Goal: Task Accomplishment & Management: Manage account settings

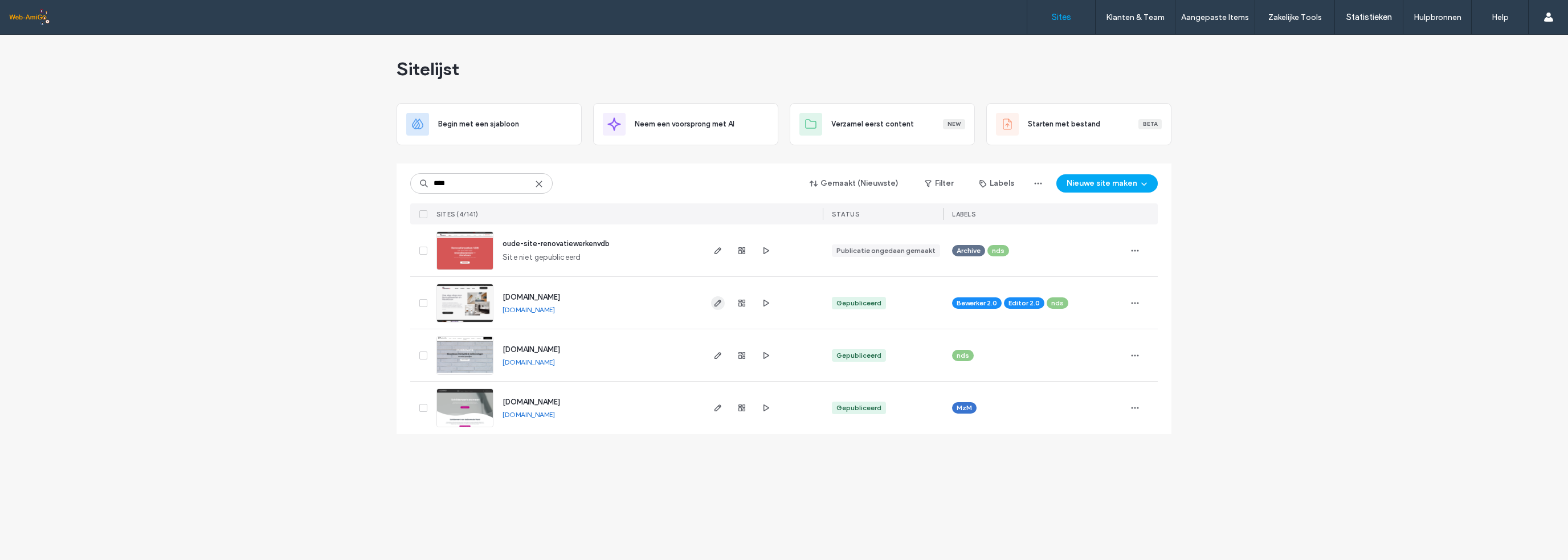
type input "****"
click at [722, 300] on span "button" at bounding box center [718, 303] width 13 height 13
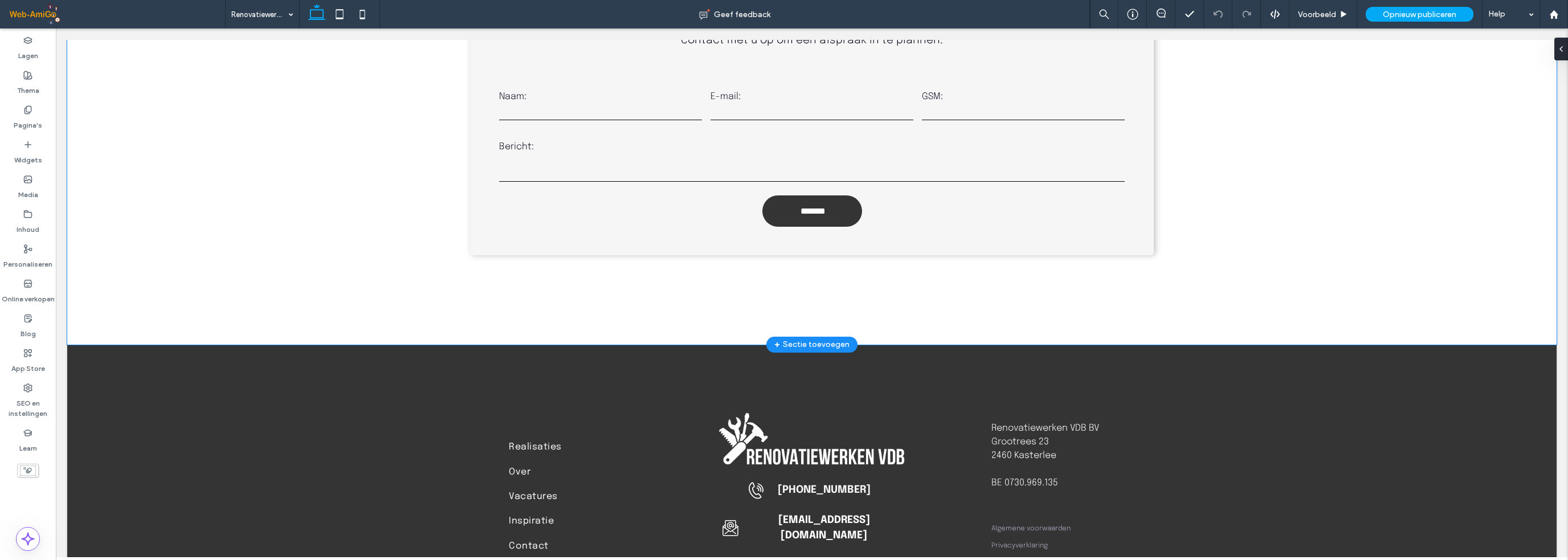
scroll to position [4504, 0]
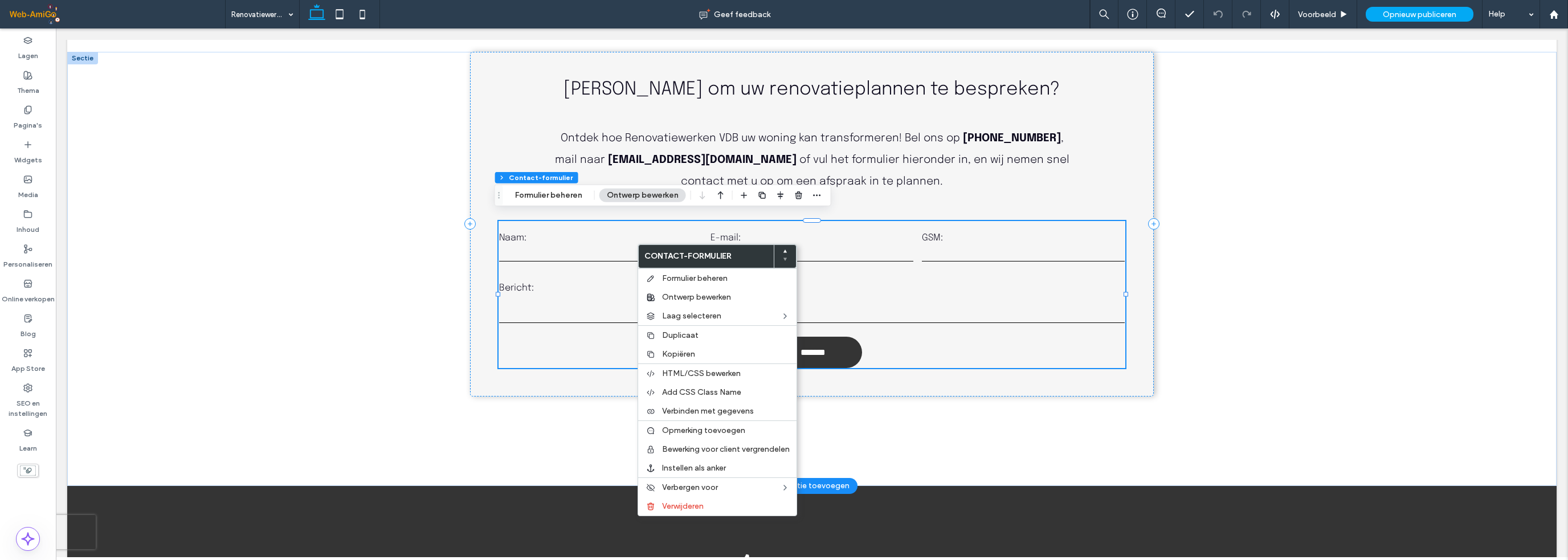
type input "*"
type input "***"
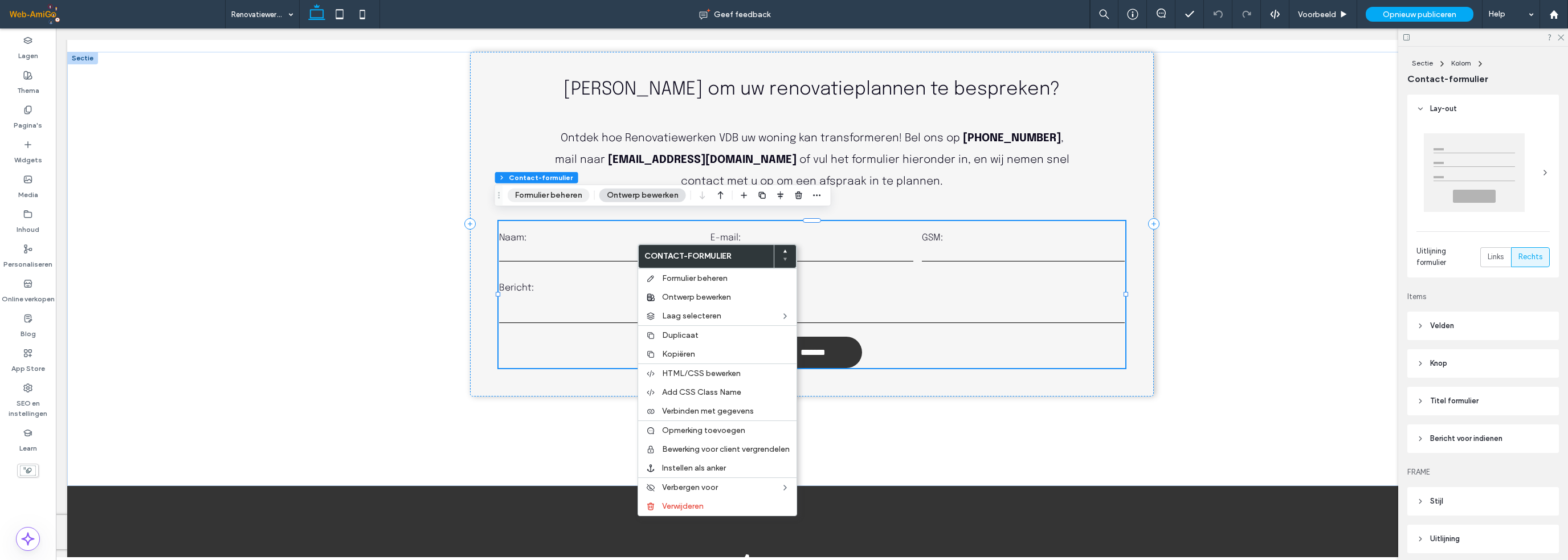
click at [570, 194] on button "Formulier beheren" at bounding box center [548, 196] width 82 height 13
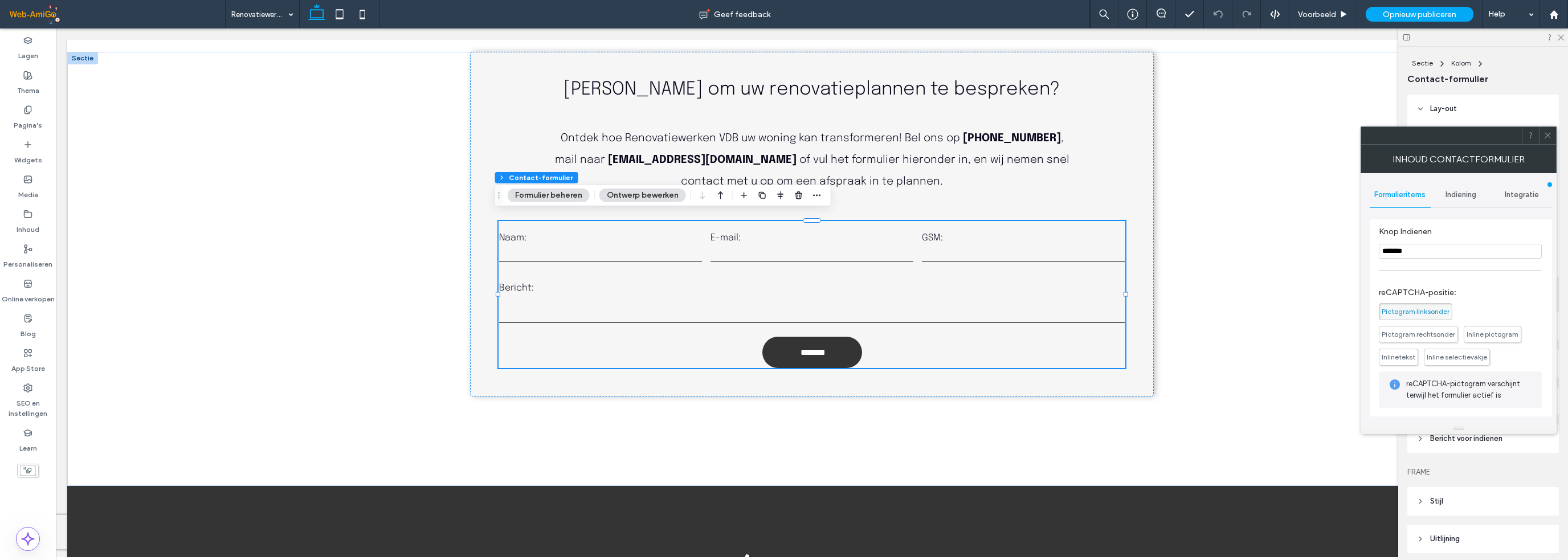
scroll to position [261, 0]
click at [1521, 181] on div "**********" at bounding box center [1460, 298] width 182 height 250
click at [1523, 191] on span "Integratie" at bounding box center [1521, 195] width 34 height 9
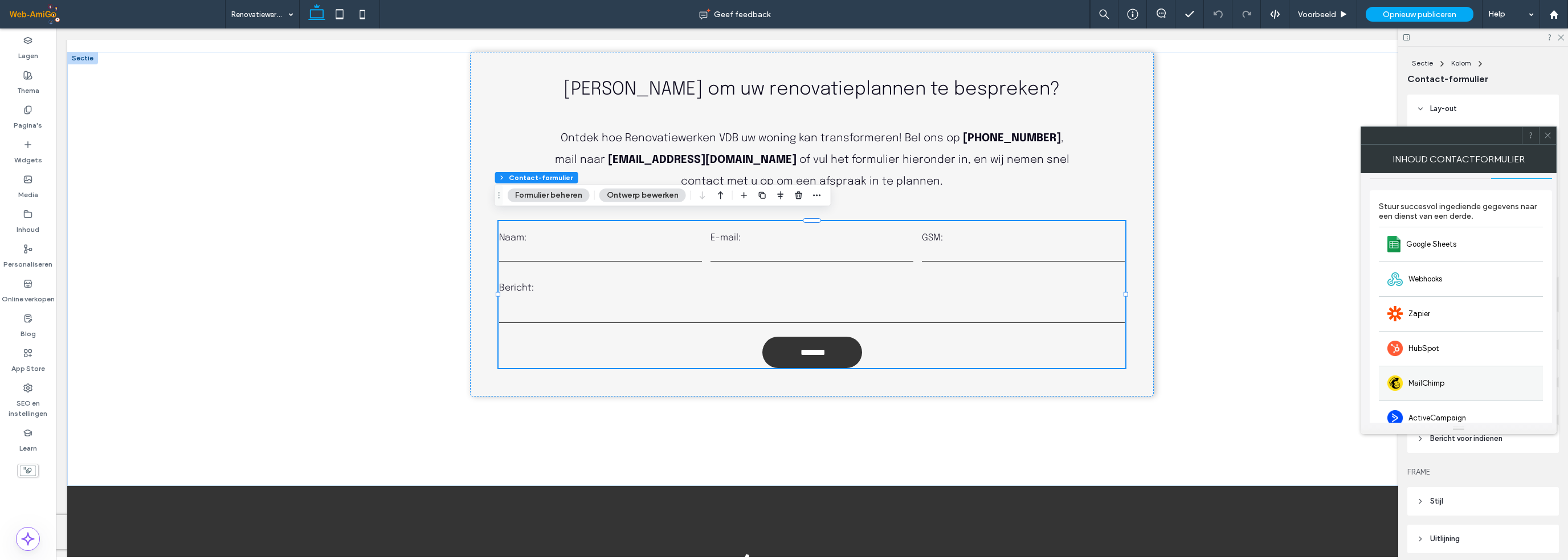
scroll to position [0, 0]
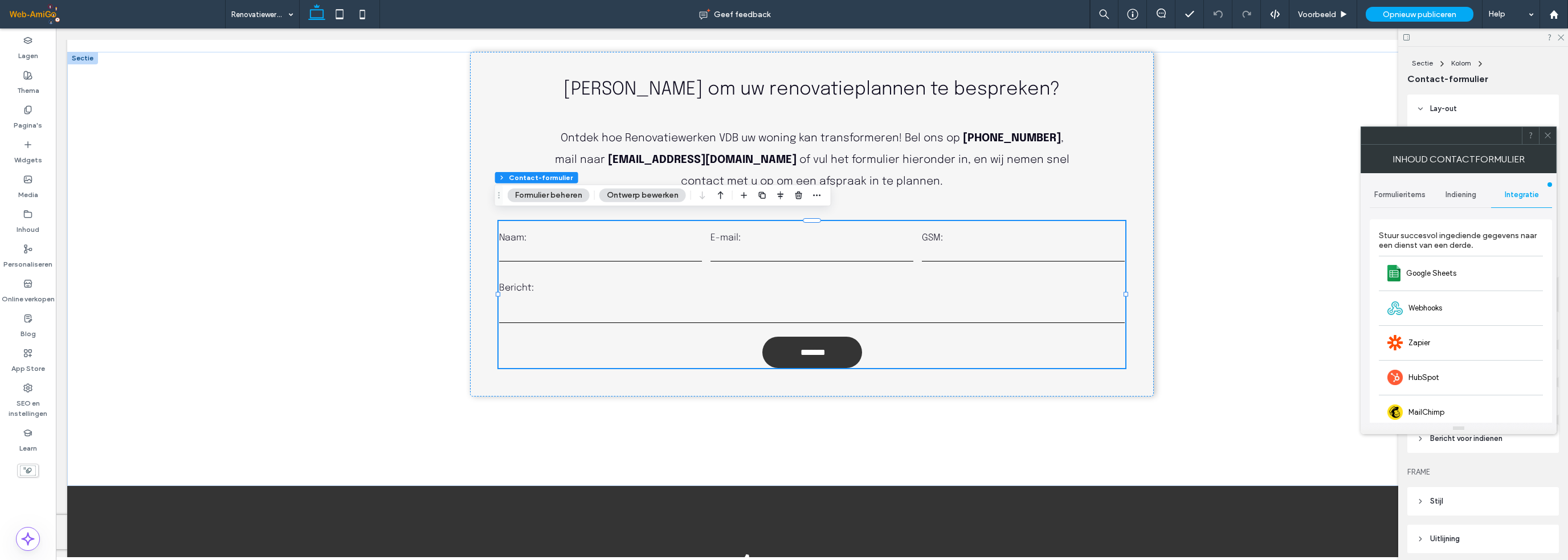
click at [1459, 191] on span "Indiening" at bounding box center [1460, 195] width 31 height 9
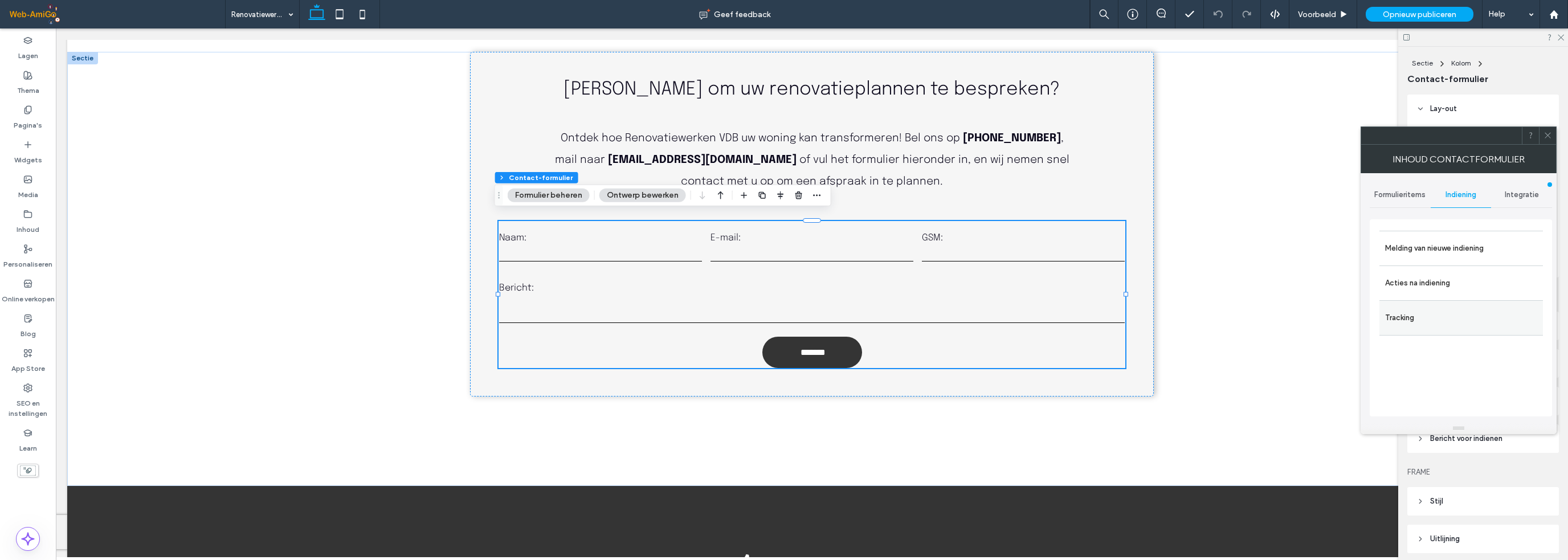
click at [1449, 315] on label "Tracking" at bounding box center [1461, 317] width 152 height 22
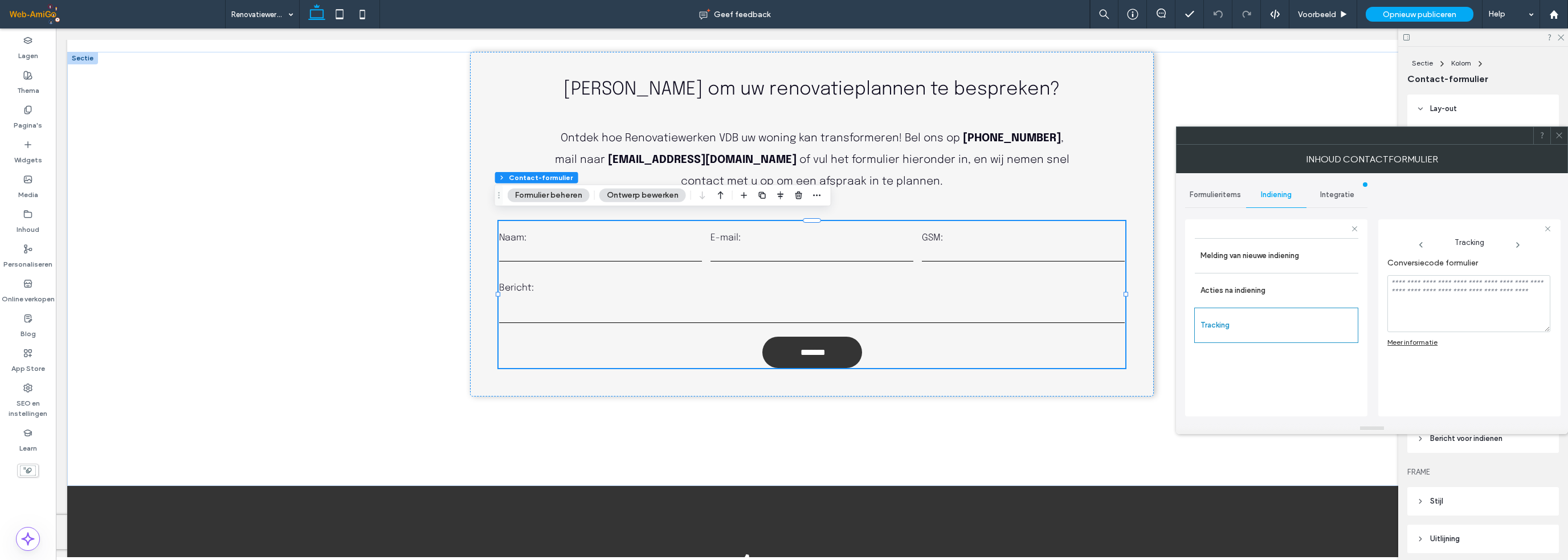
click at [1343, 184] on div "Integratie" at bounding box center [1336, 195] width 61 height 25
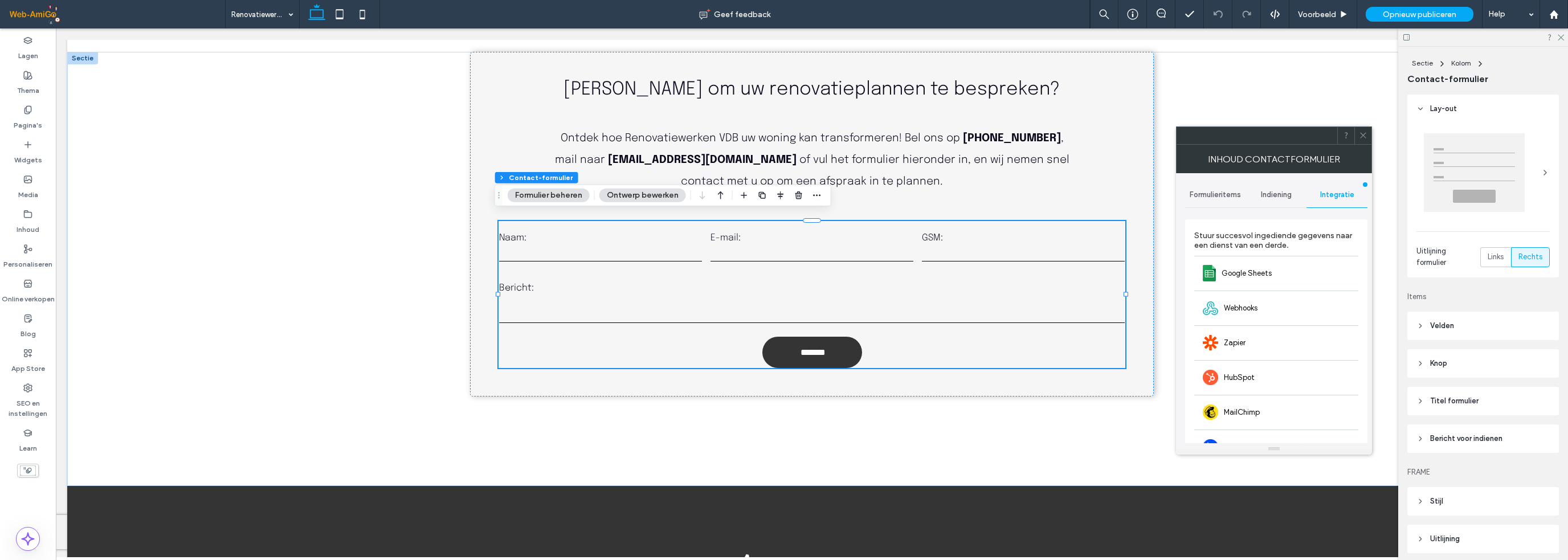
drag, startPoint x: 1276, startPoint y: 430, endPoint x: 1338, endPoint y: 453, distance: 66.1
click at [1268, 189] on div "Indiening" at bounding box center [1276, 195] width 61 height 25
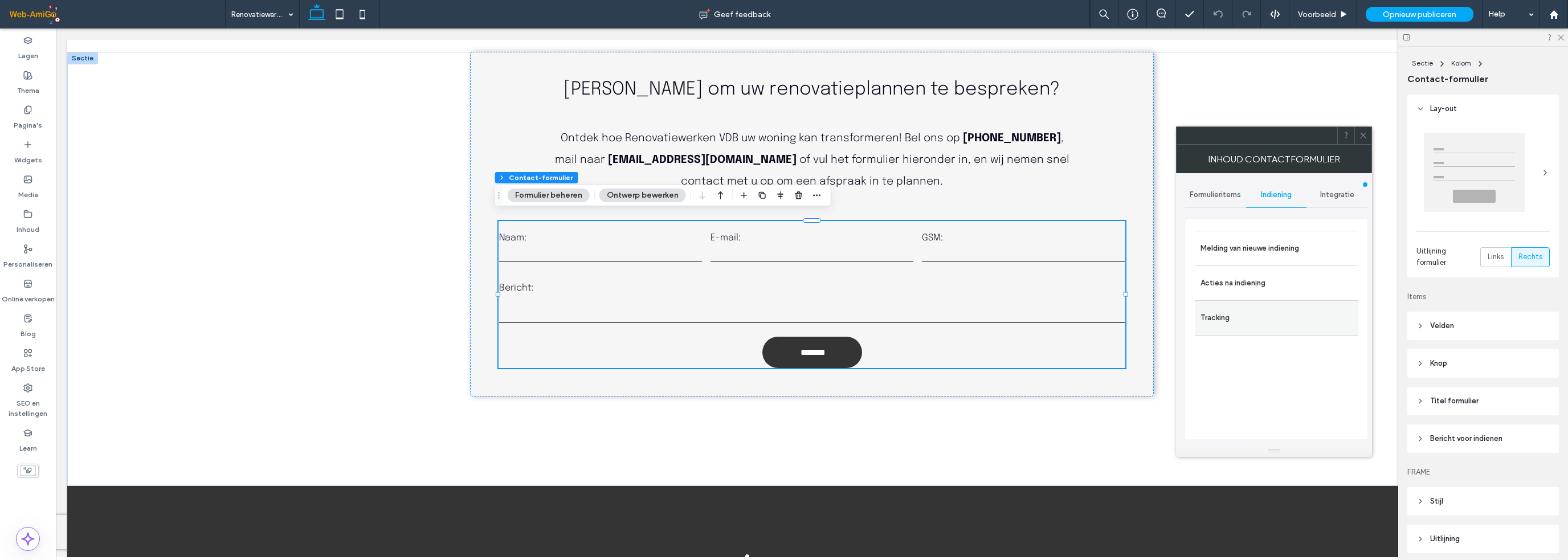
click at [1272, 334] on div "Tracking" at bounding box center [1276, 318] width 164 height 35
click at [1286, 332] on div "Tracking" at bounding box center [1276, 318] width 164 height 35
click at [1285, 328] on label "Tracking" at bounding box center [1276, 317] width 152 height 22
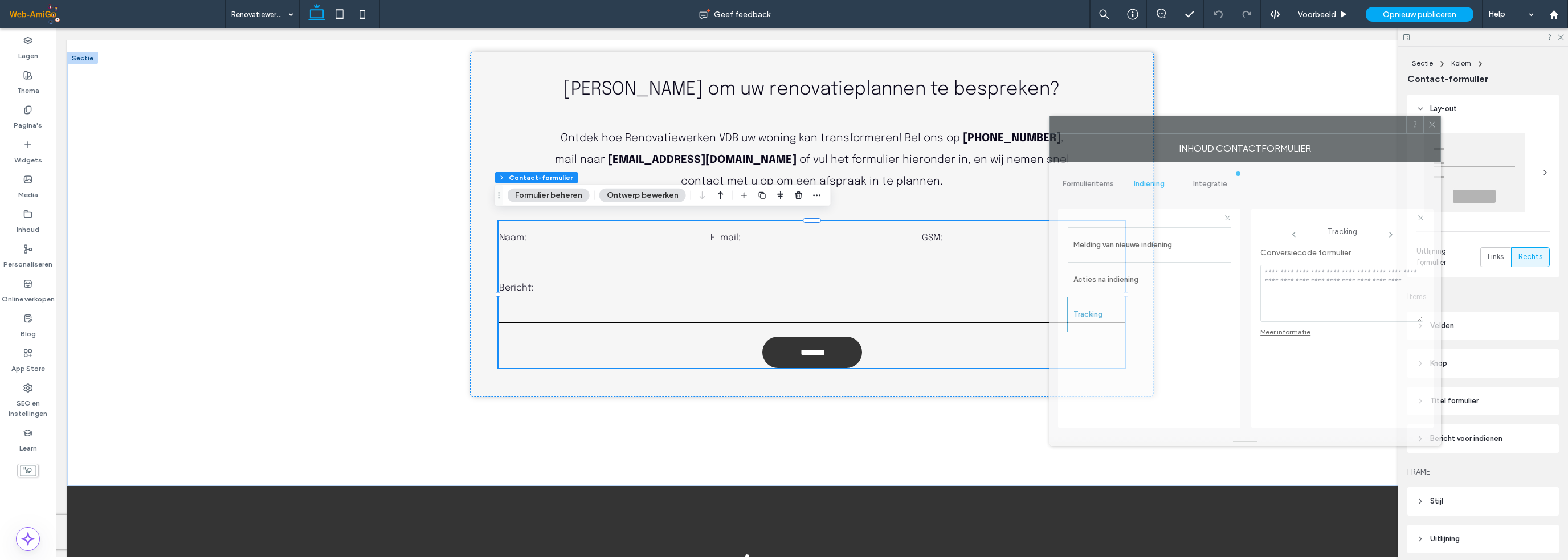
drag, startPoint x: 1465, startPoint y: 140, endPoint x: 1328, endPoint y: 131, distance: 137.3
click at [1328, 131] on div at bounding box center [1227, 125] width 357 height 17
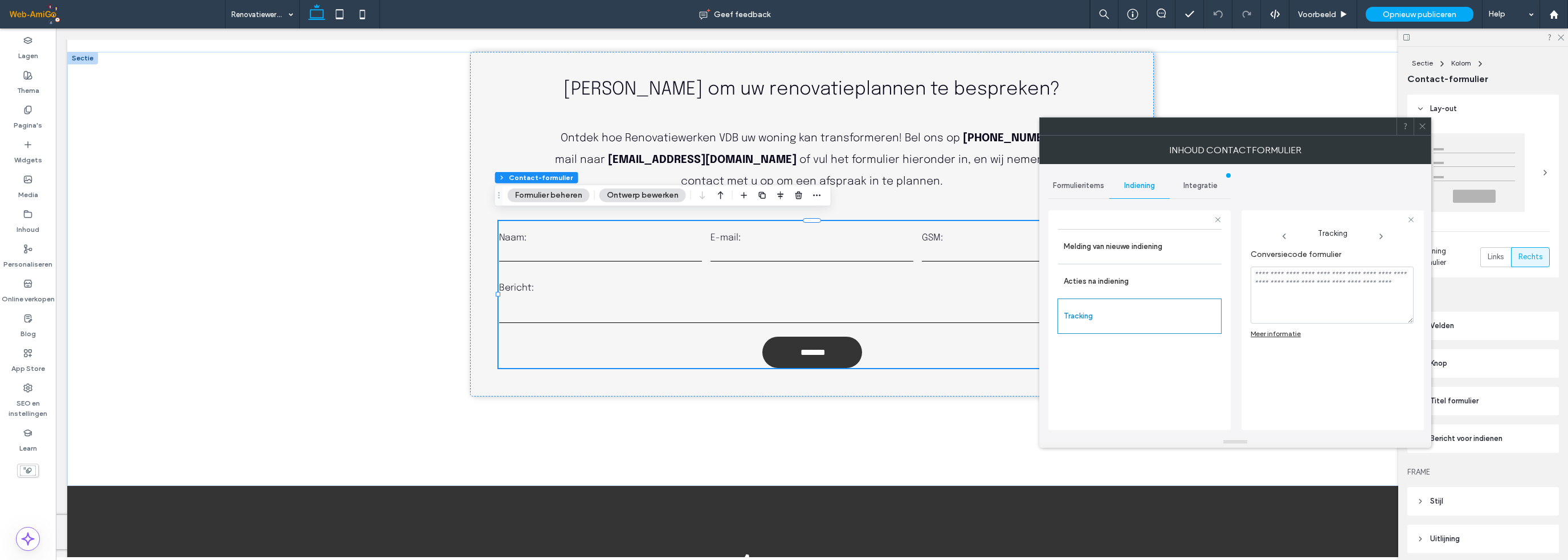
click at [1285, 333] on div "Meer informatie" at bounding box center [1275, 334] width 50 height 8
click at [1281, 334] on div "Meer informatie" at bounding box center [1275, 334] width 50 height 8
click at [1171, 292] on div "Acties na indiening" at bounding box center [1140, 281] width 164 height 35
click at [1155, 278] on label "Acties na indiening" at bounding box center [1140, 281] width 152 height 22
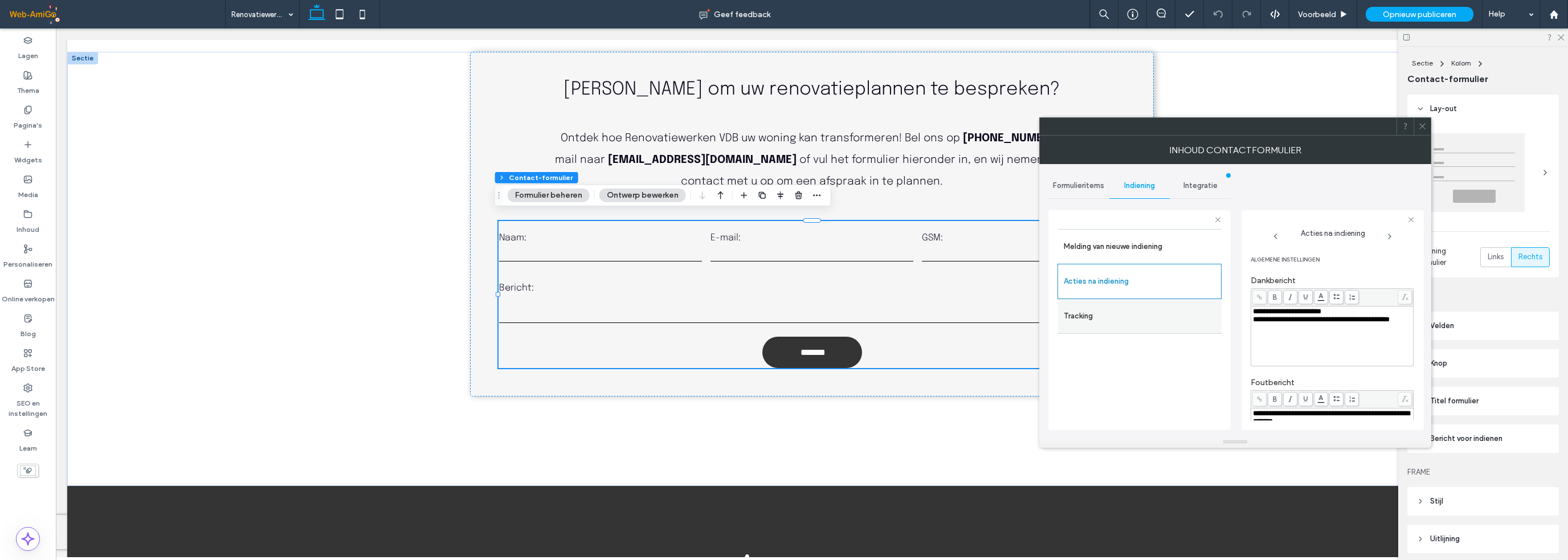
click at [1155, 315] on label "Tracking" at bounding box center [1140, 315] width 152 height 22
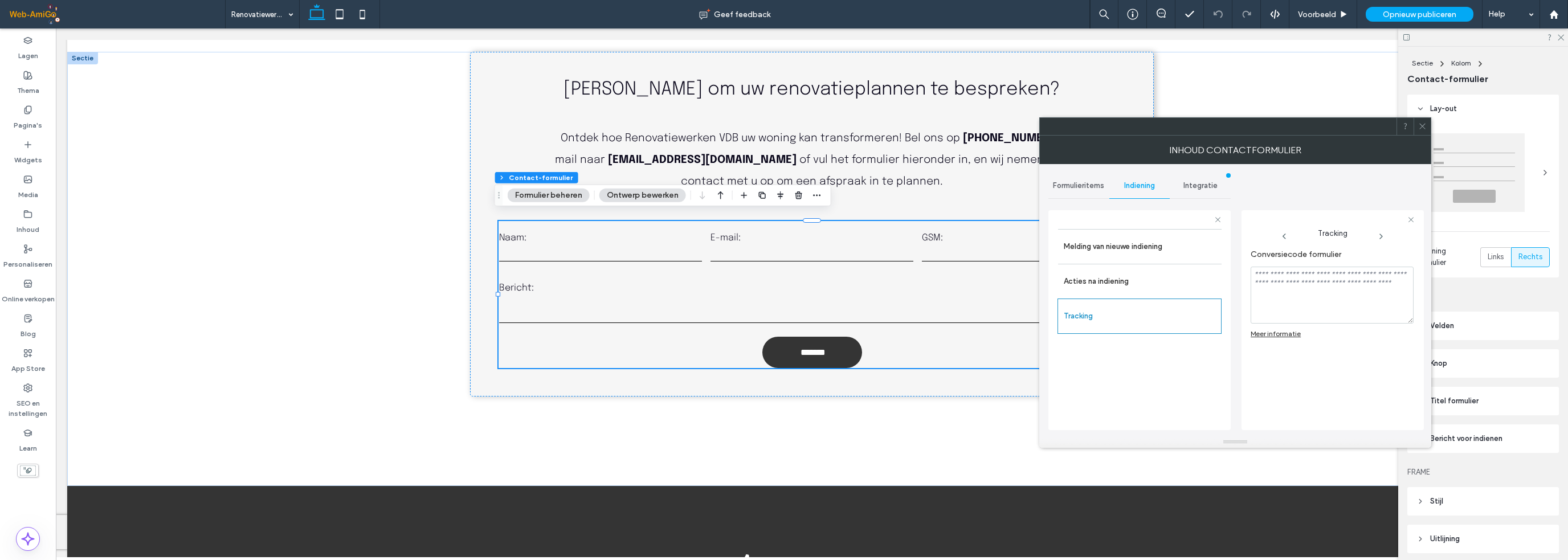
click at [1283, 331] on div "Meer informatie" at bounding box center [1275, 334] width 50 height 8
drag, startPoint x: 1283, startPoint y: 331, endPoint x: 1277, endPoint y: 343, distance: 13.4
click at [1277, 343] on div "Conversiecode formulier Meer informatie" at bounding box center [1332, 331] width 163 height 176
click at [1277, 339] on div "Conversiecode formulier Meer informatie" at bounding box center [1332, 331] width 163 height 176
click at [1279, 337] on div "Conversiecode formulier Meer informatie" at bounding box center [1332, 331] width 163 height 176
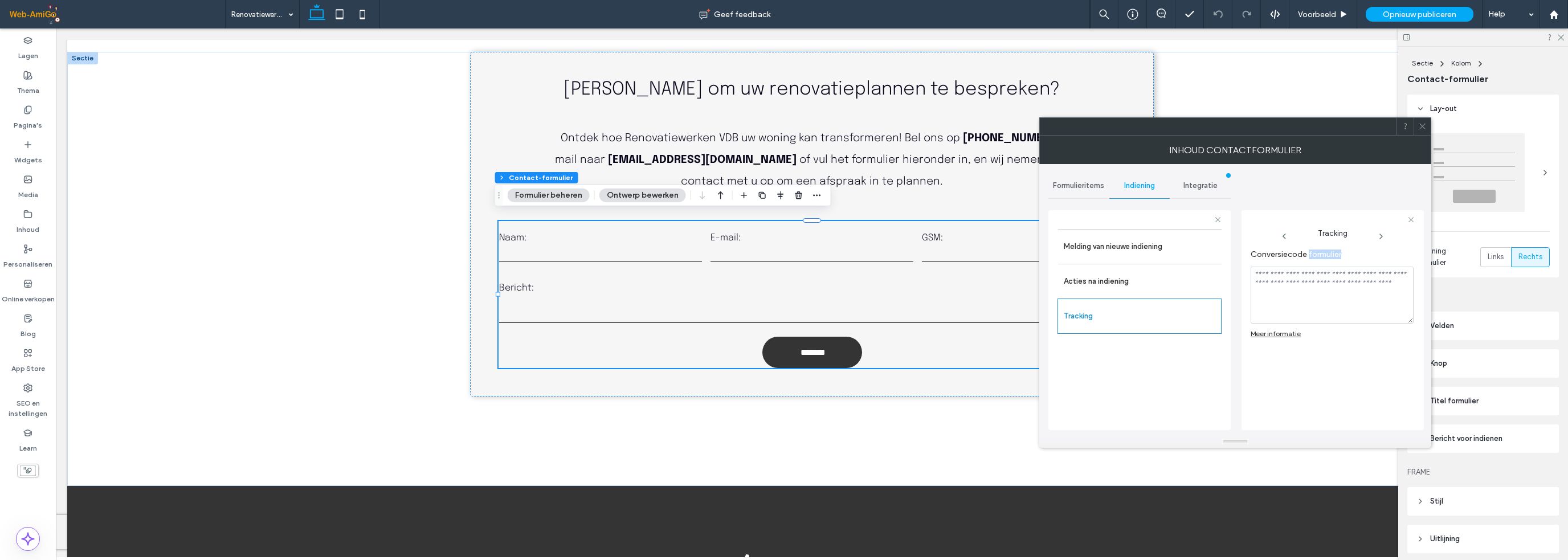
click at [1279, 337] on div "Conversiecode formulier Meer informatie" at bounding box center [1332, 331] width 163 height 176
click at [1271, 324] on div at bounding box center [1271, 324] width 0 height 0
click at [1347, 342] on div "Conversiecode formulier Meer informatie" at bounding box center [1332, 331] width 163 height 176
click at [1382, 235] on icon at bounding box center [1381, 236] width 9 height 9
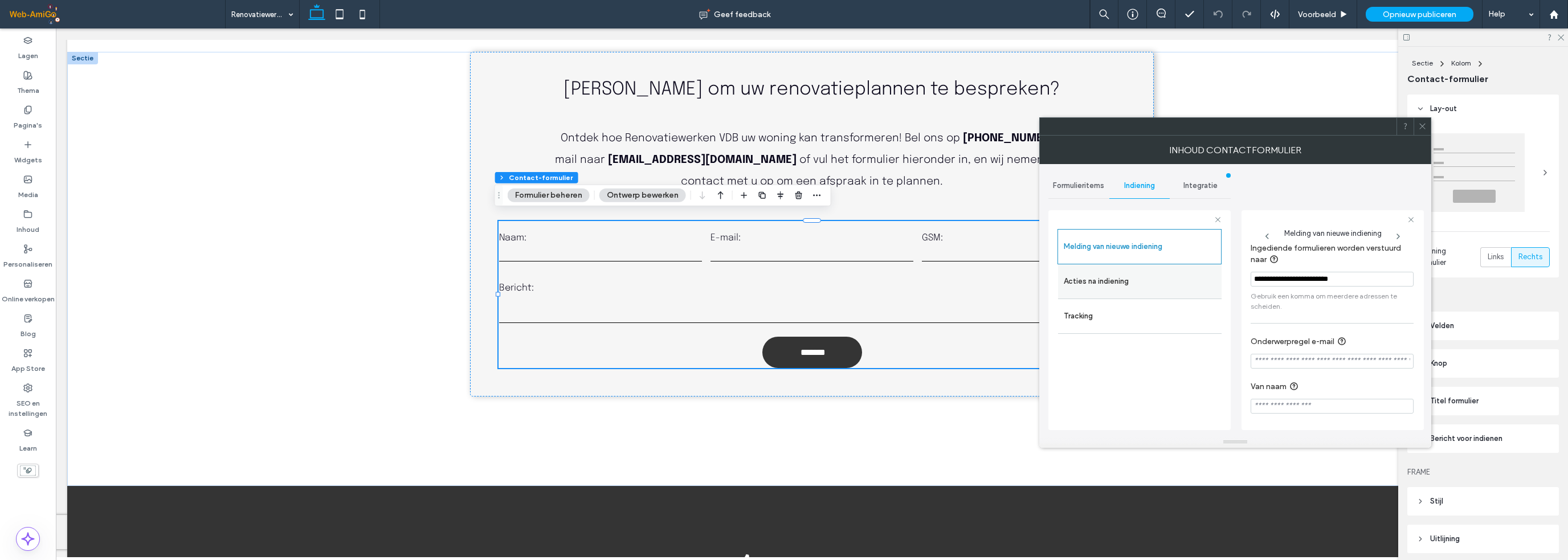
click at [1153, 282] on label "Acties na indiening" at bounding box center [1140, 281] width 152 height 22
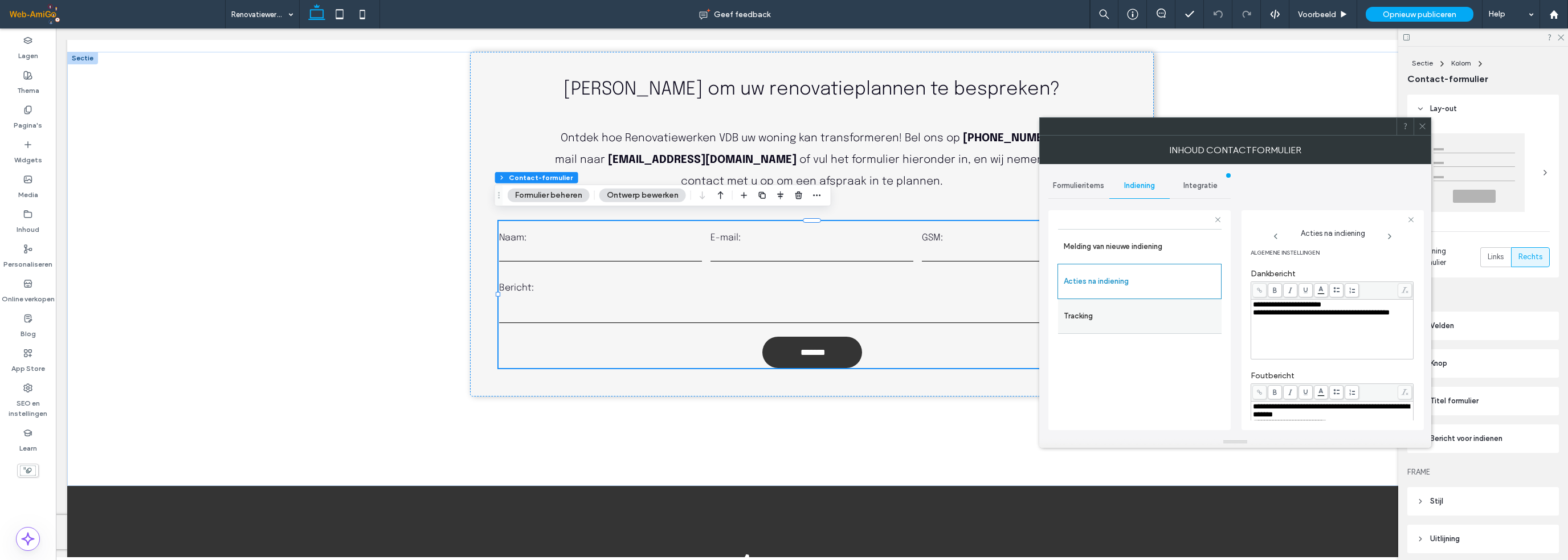
click at [1153, 310] on label "Tracking" at bounding box center [1140, 315] width 152 height 22
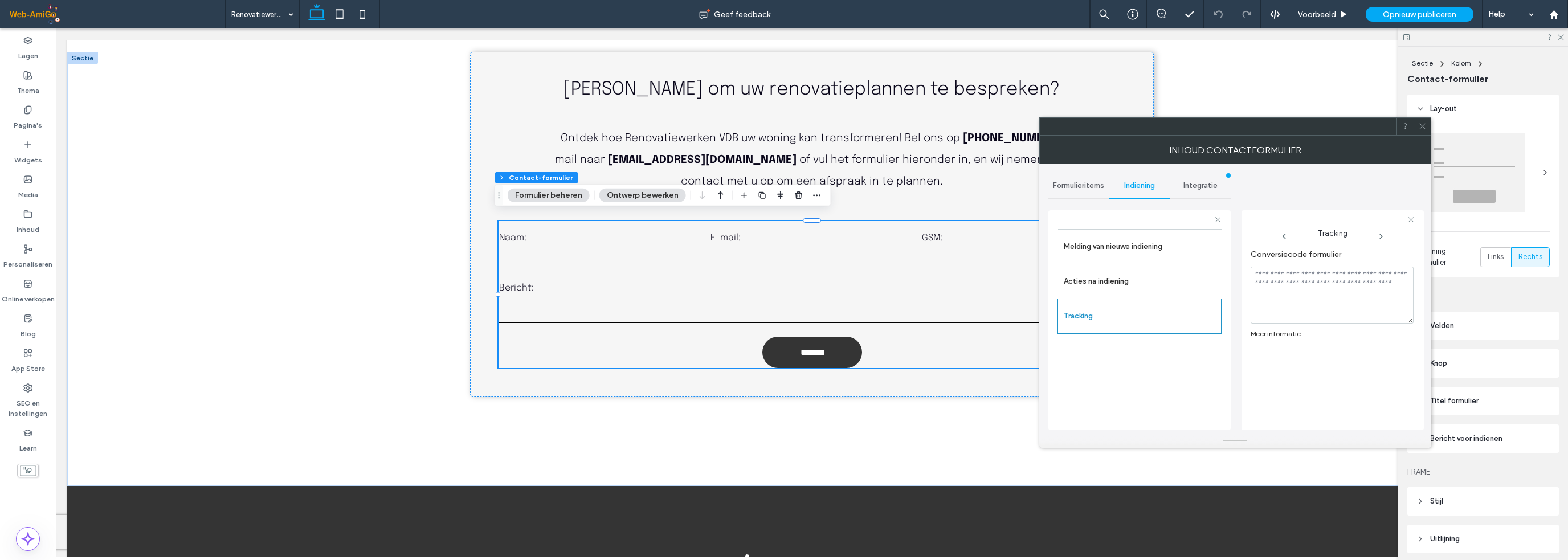
click at [1287, 330] on div "Meer informatie" at bounding box center [1275, 334] width 50 height 8
click at [1201, 185] on span "Integratie" at bounding box center [1199, 186] width 34 height 9
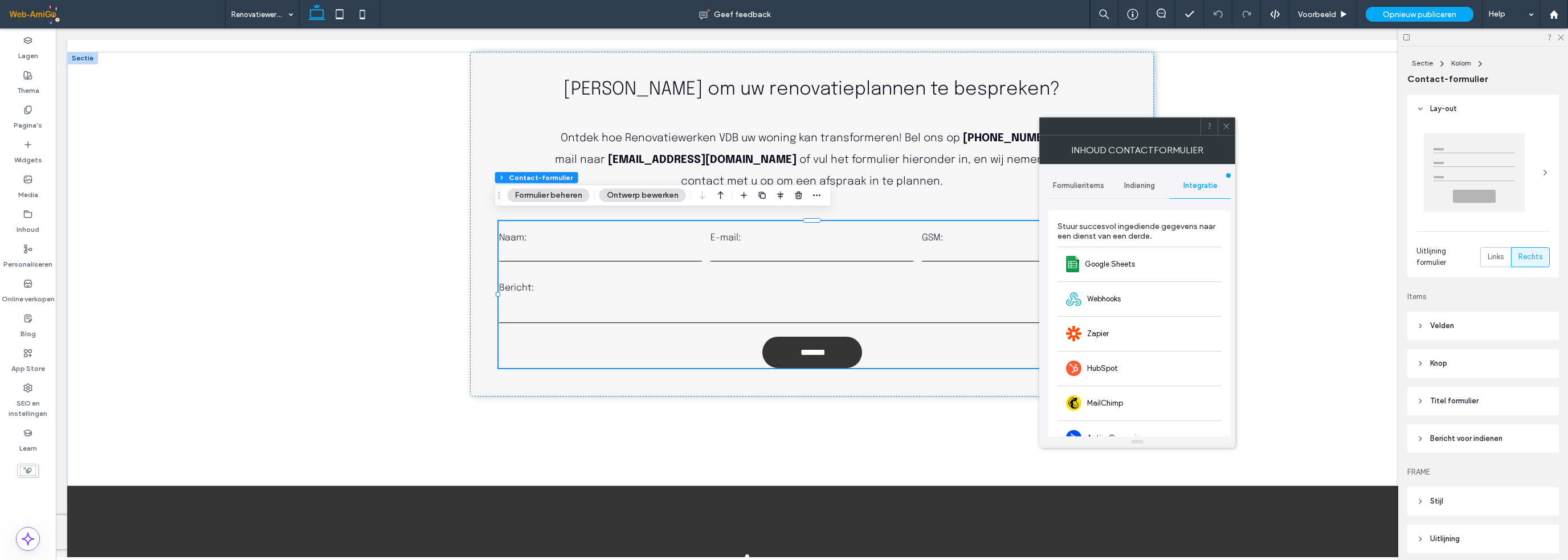
click at [1090, 189] on span "Formulieritems" at bounding box center [1079, 186] width 52 height 9
click at [1226, 125] on icon at bounding box center [1226, 126] width 8 height 8
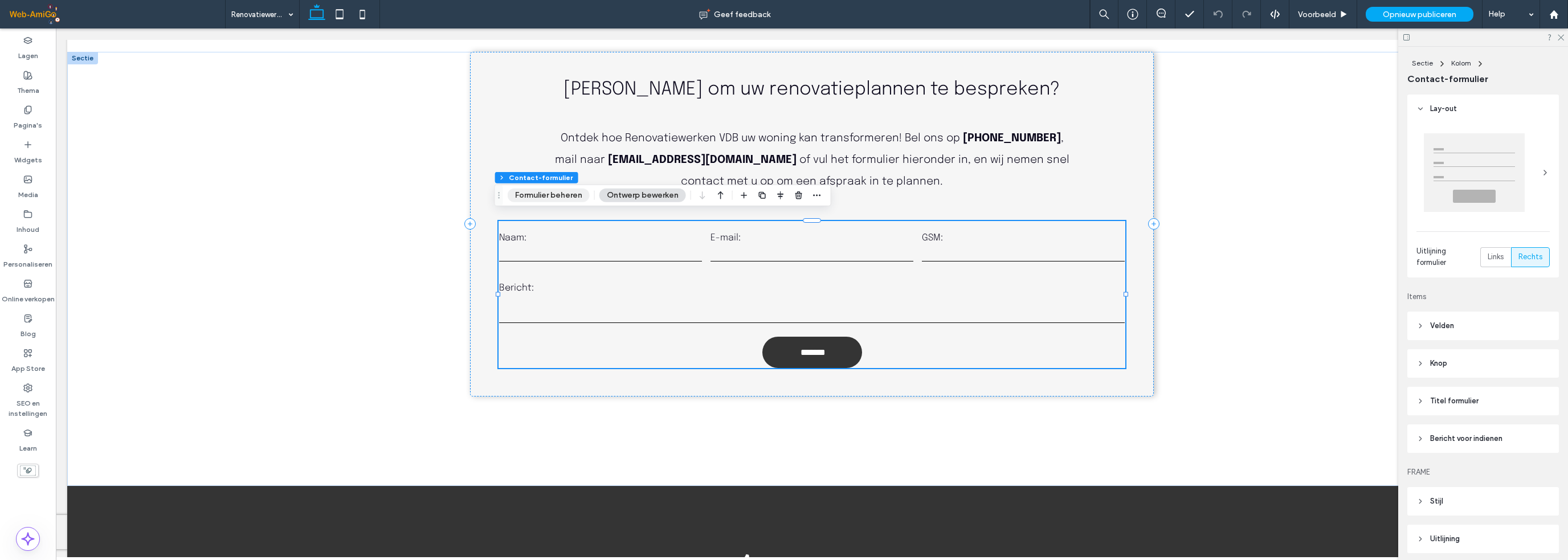
click at [531, 195] on button "Formulier beheren" at bounding box center [548, 196] width 82 height 13
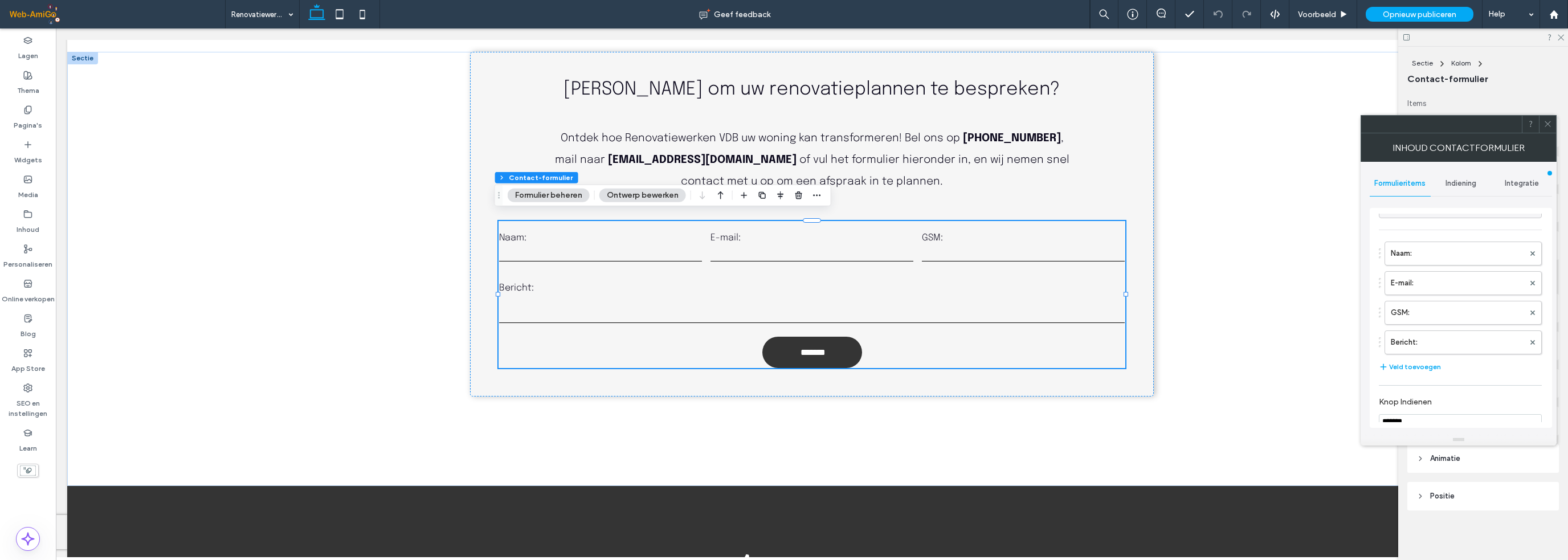
scroll to position [238, 0]
click at [1545, 122] on icon at bounding box center [1547, 124] width 8 height 8
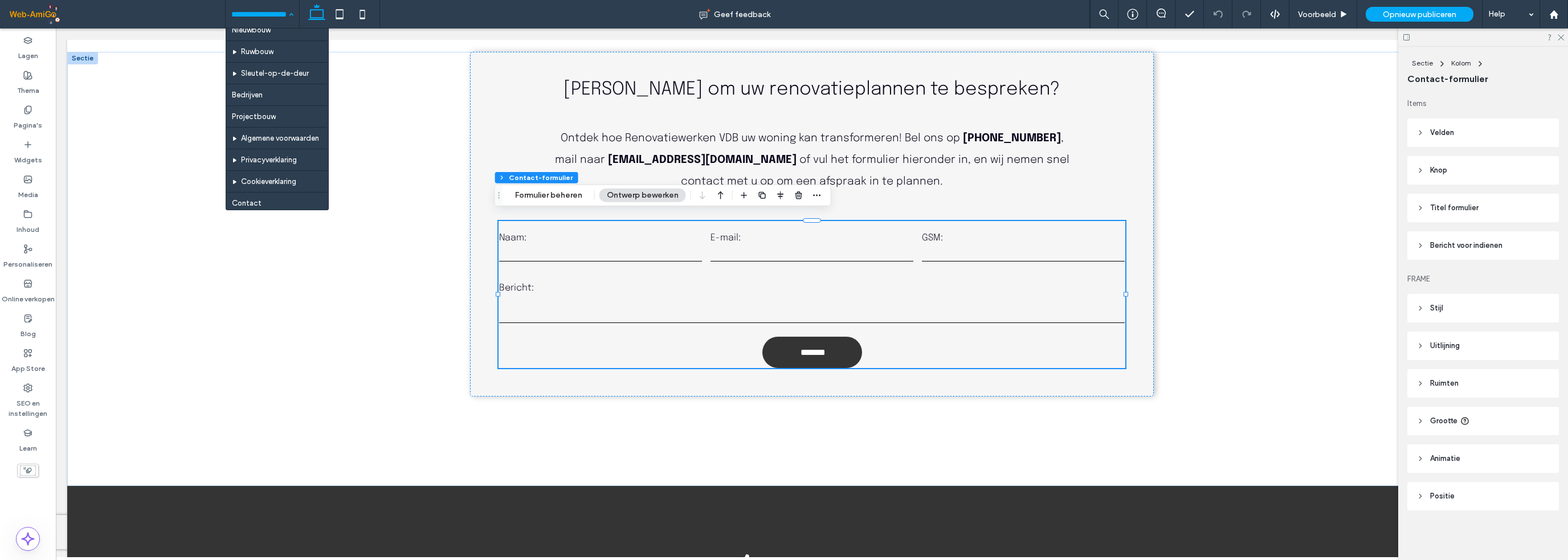
scroll to position [281, 0]
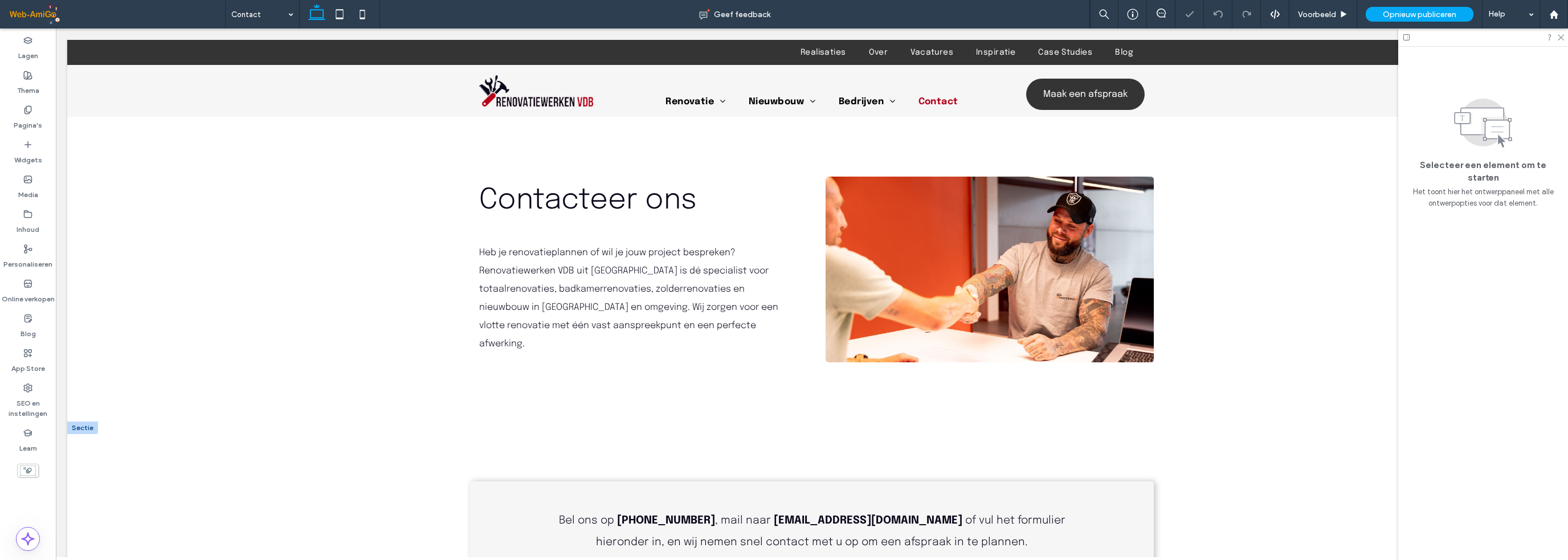
scroll to position [342, 0]
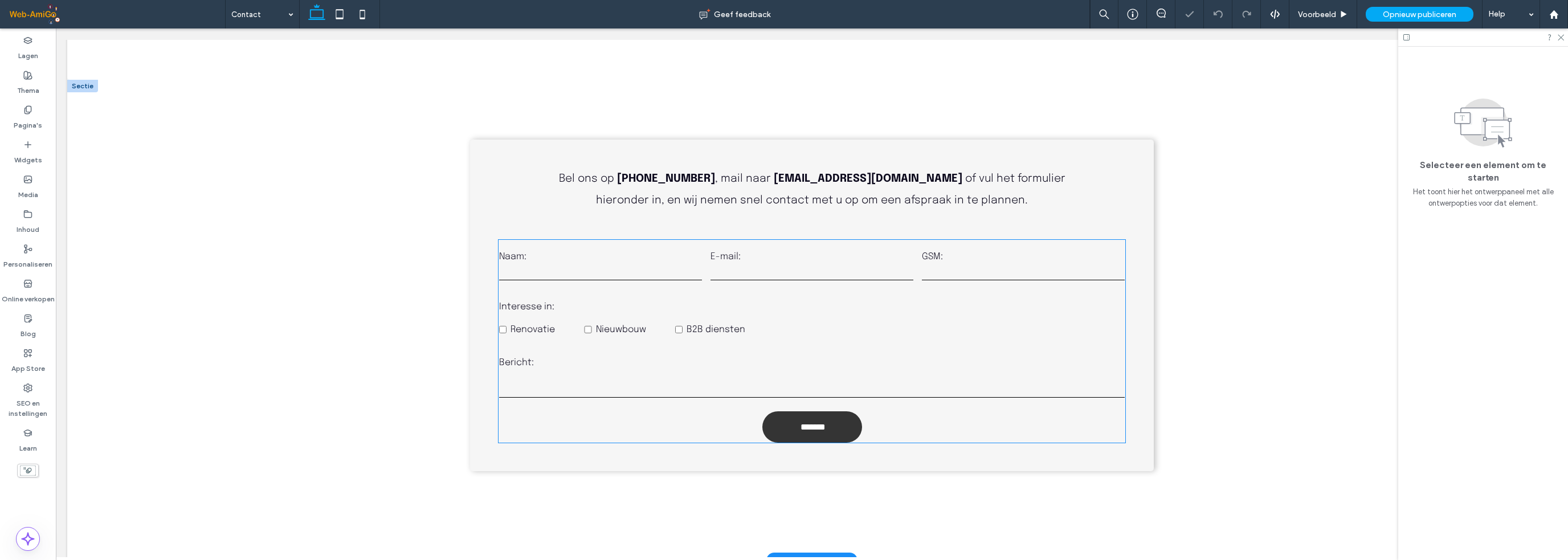
click at [752, 312] on span at bounding box center [721, 317] width 89 height 10
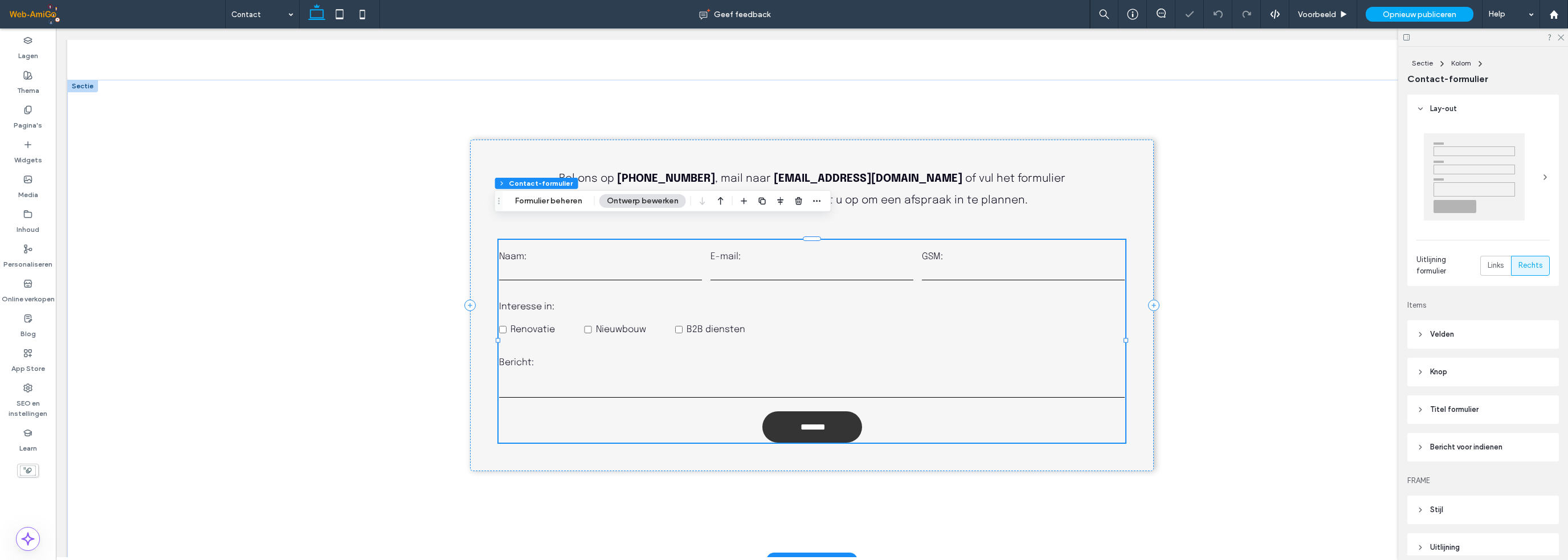
type input "*"
type input "***"
click at [561, 201] on button "Formulier beheren" at bounding box center [548, 201] width 82 height 13
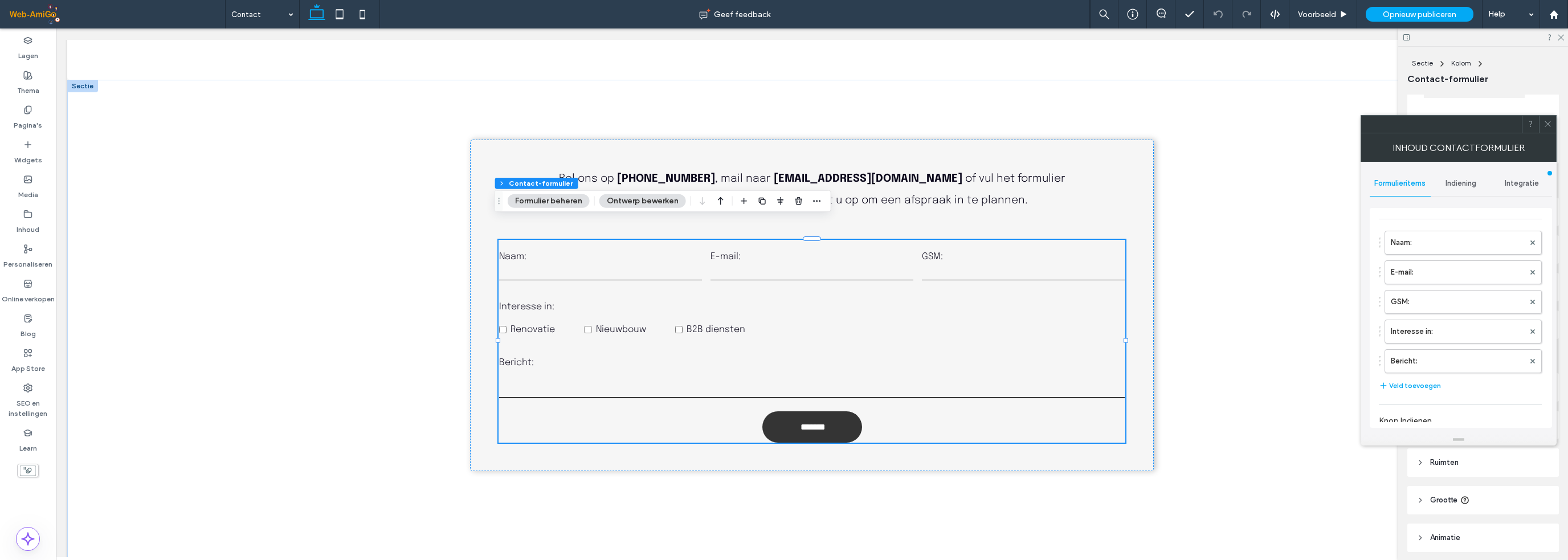
scroll to position [0, 0]
click at [1548, 124] on icon at bounding box center [1547, 124] width 8 height 8
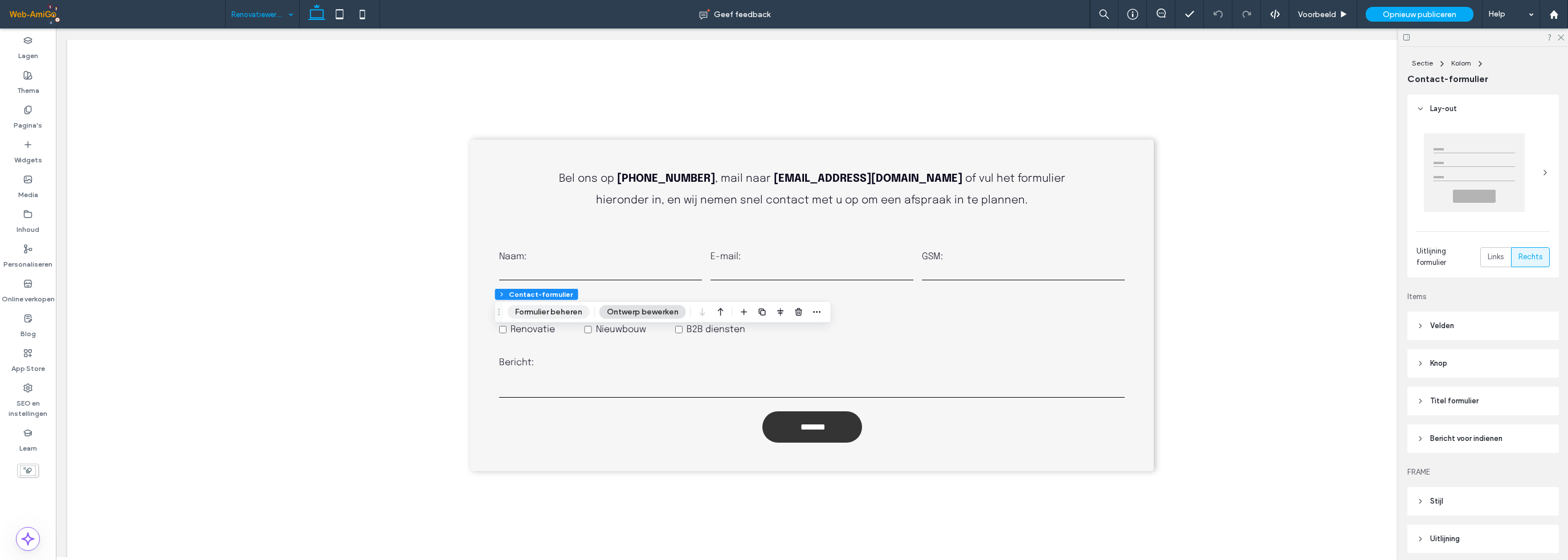
click at [520, 310] on button "Formulier beheren" at bounding box center [548, 312] width 82 height 13
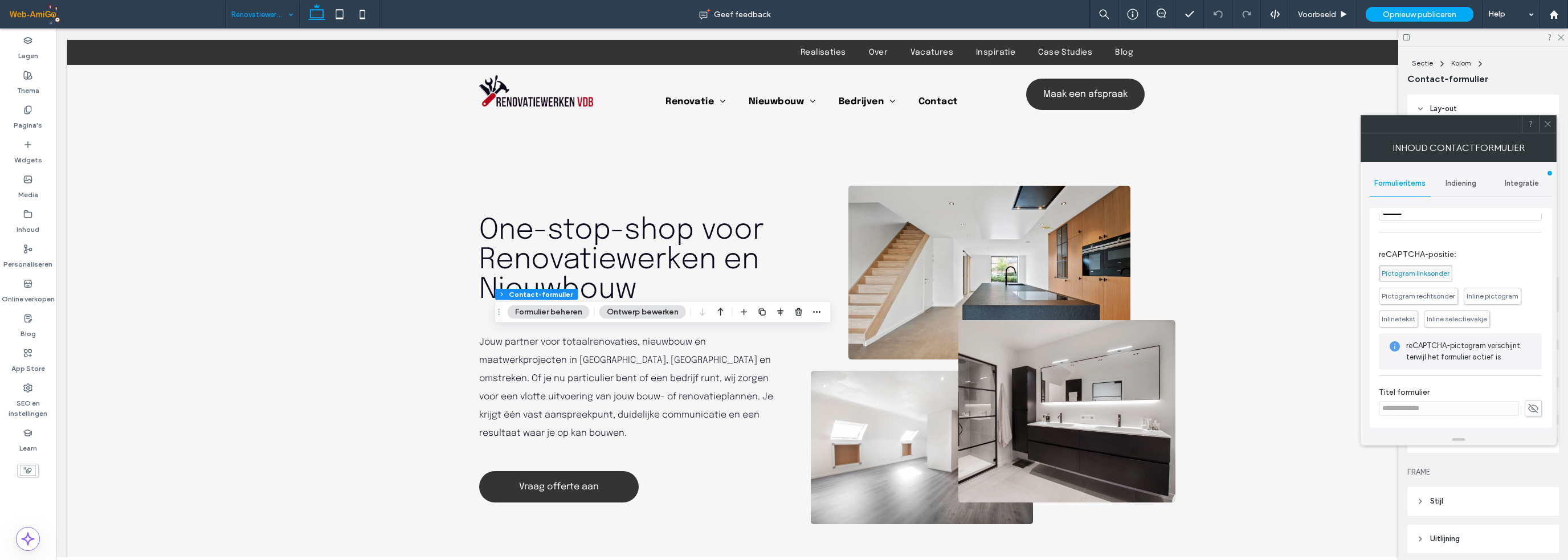
scroll to position [4388, 0]
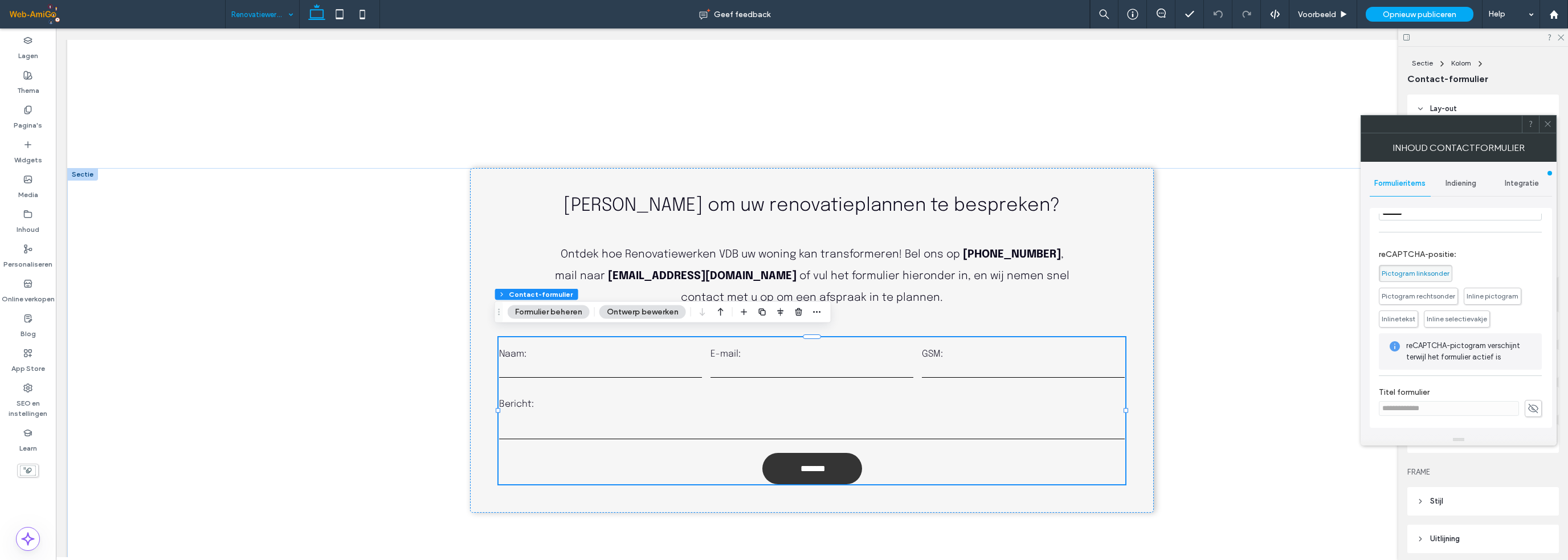
click at [1500, 122] on div at bounding box center [1441, 124] width 161 height 17
click at [1545, 121] on use at bounding box center [1547, 124] width 6 height 6
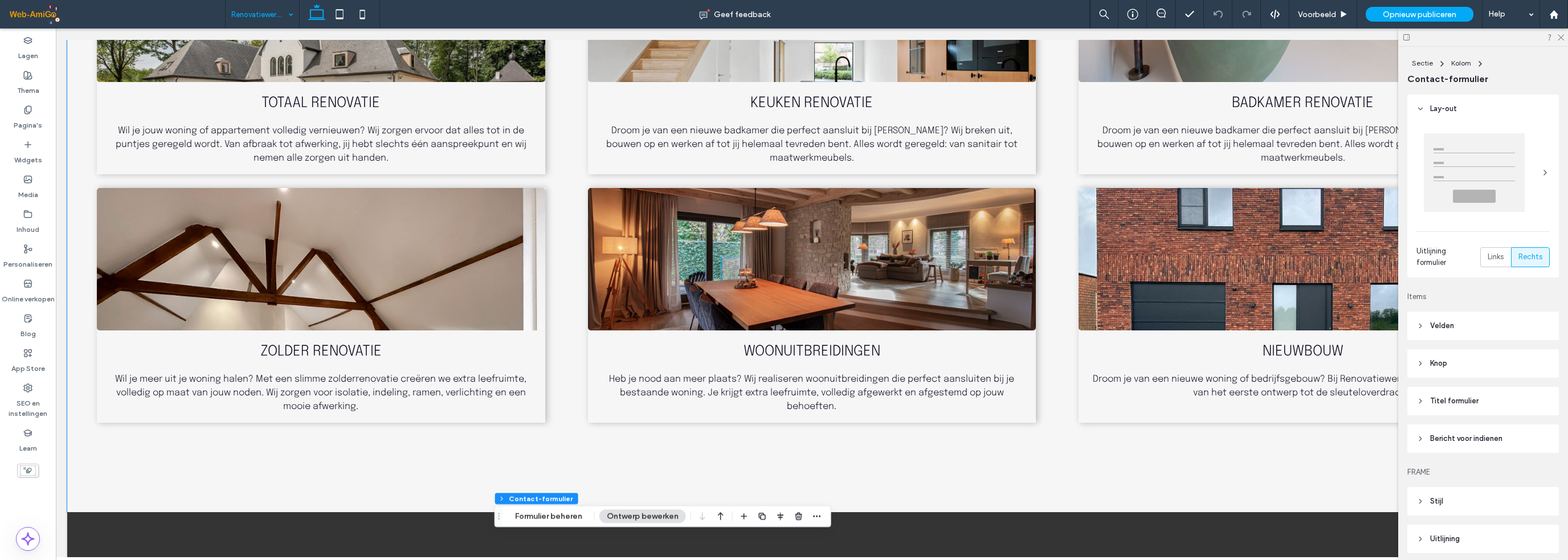
scroll to position [1322, 0]
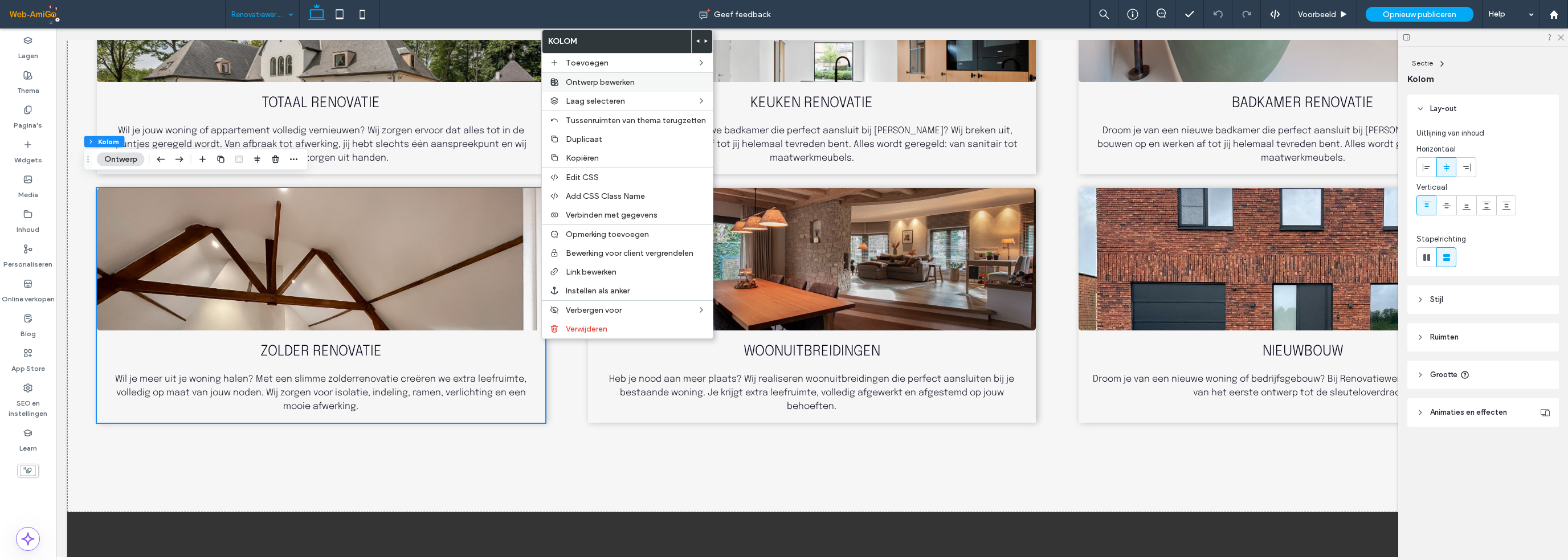
click at [613, 77] on span "Ontwerp bewerken" at bounding box center [600, 82] width 69 height 10
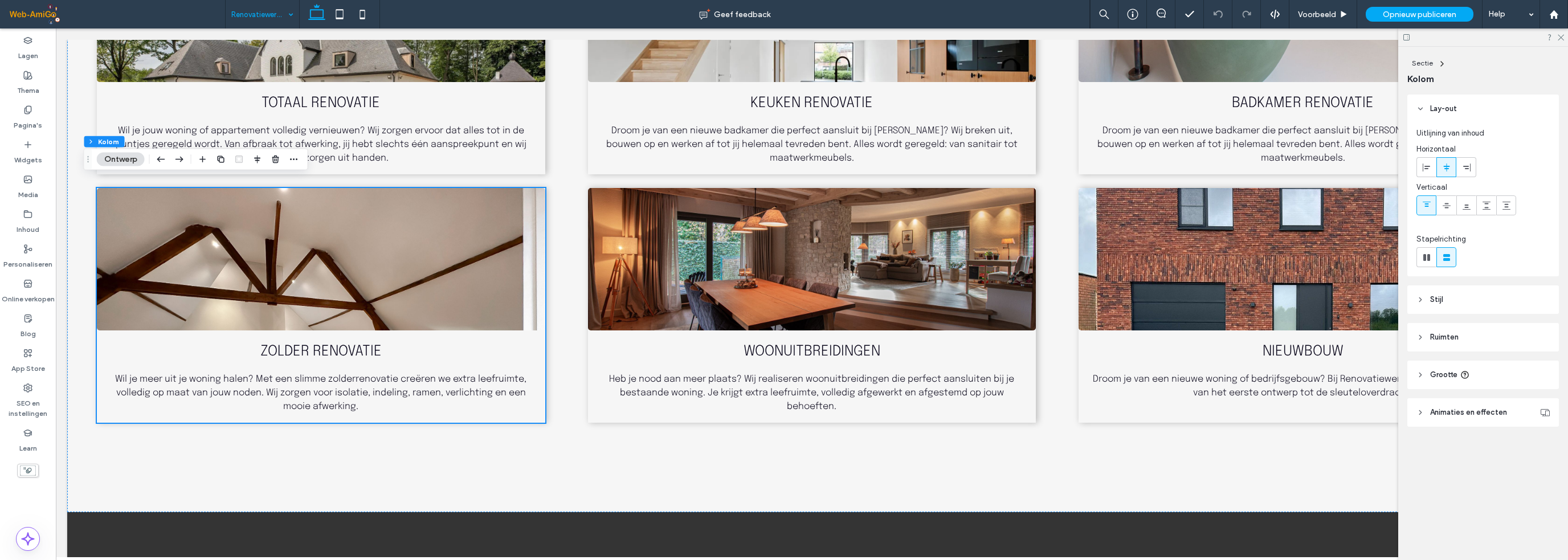
click at [1436, 295] on span "Stijl" at bounding box center [1437, 300] width 13 height 12
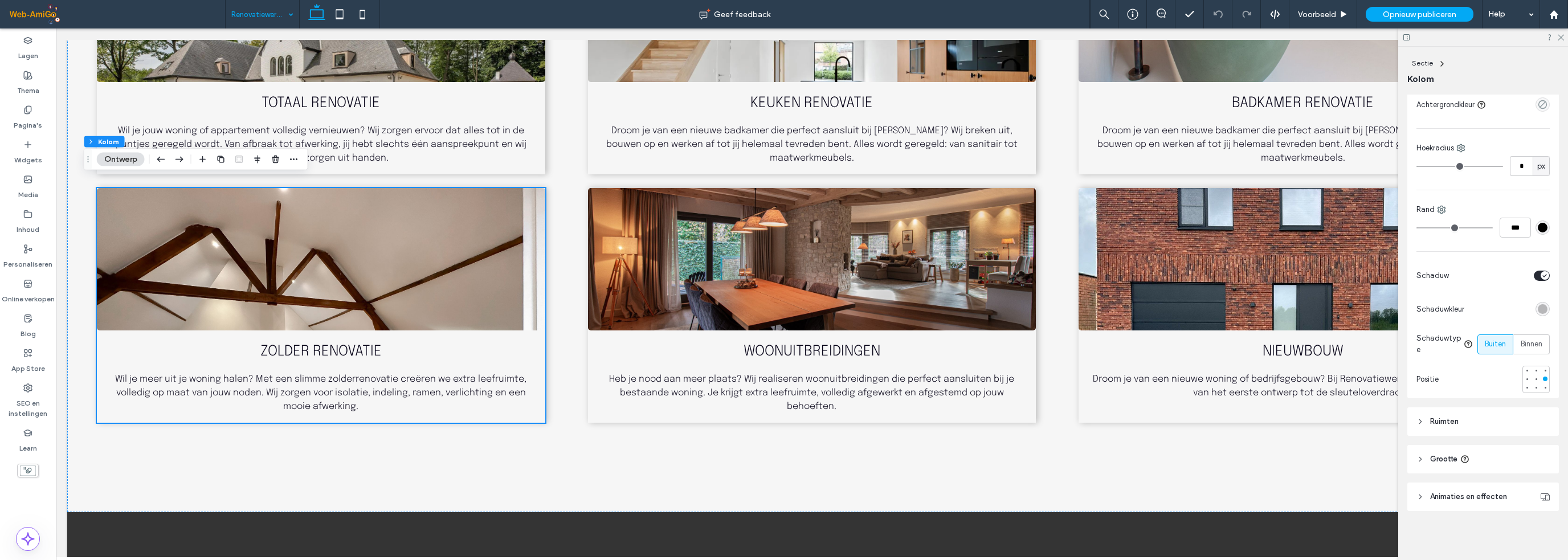
scroll to position [147, 0]
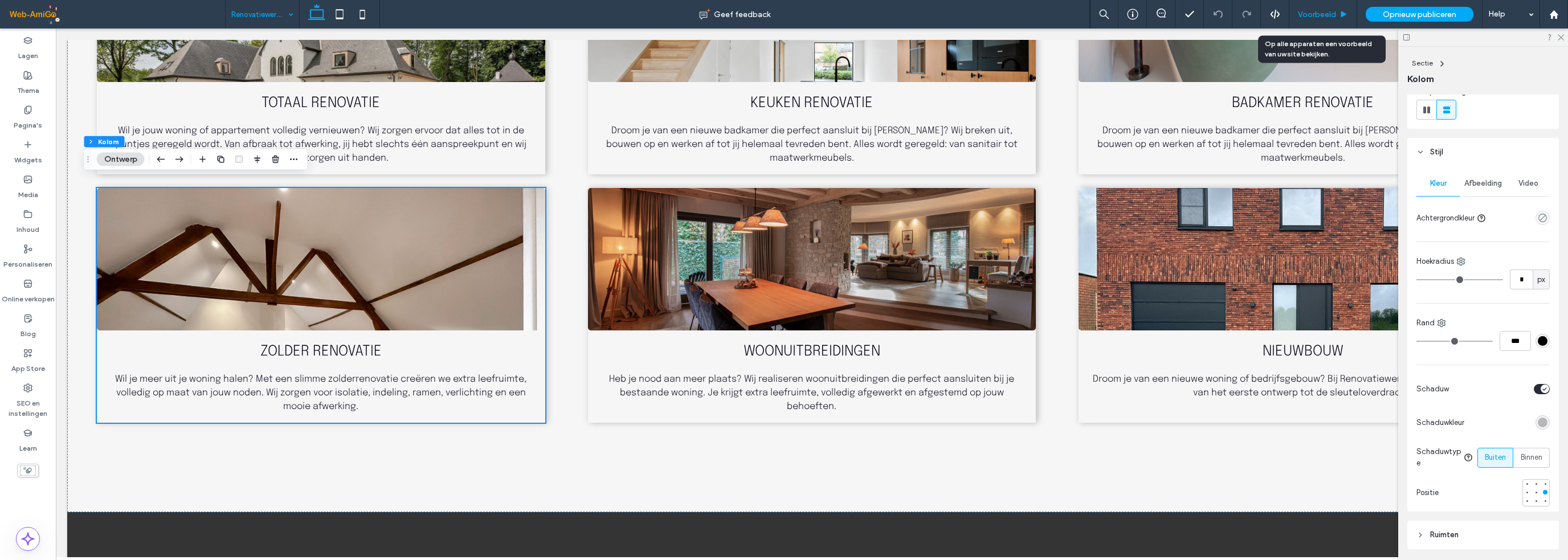
click at [1316, 15] on span "Voorbeeld" at bounding box center [1317, 15] width 38 height 10
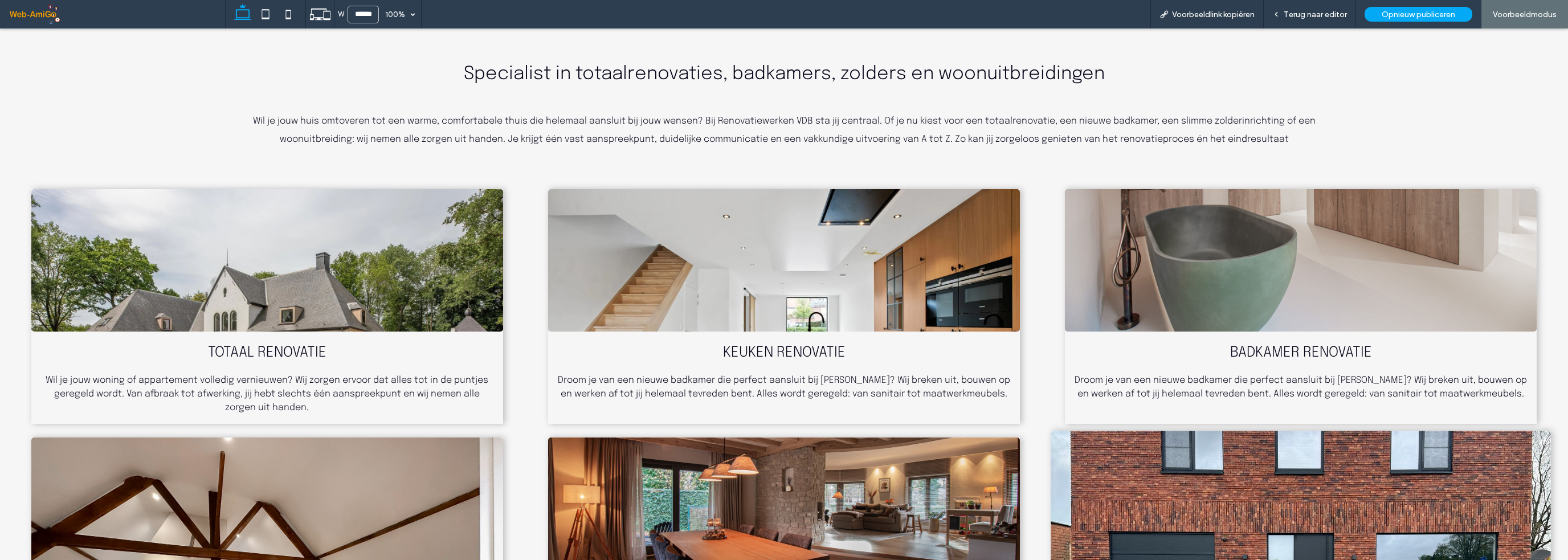
scroll to position [990, 0]
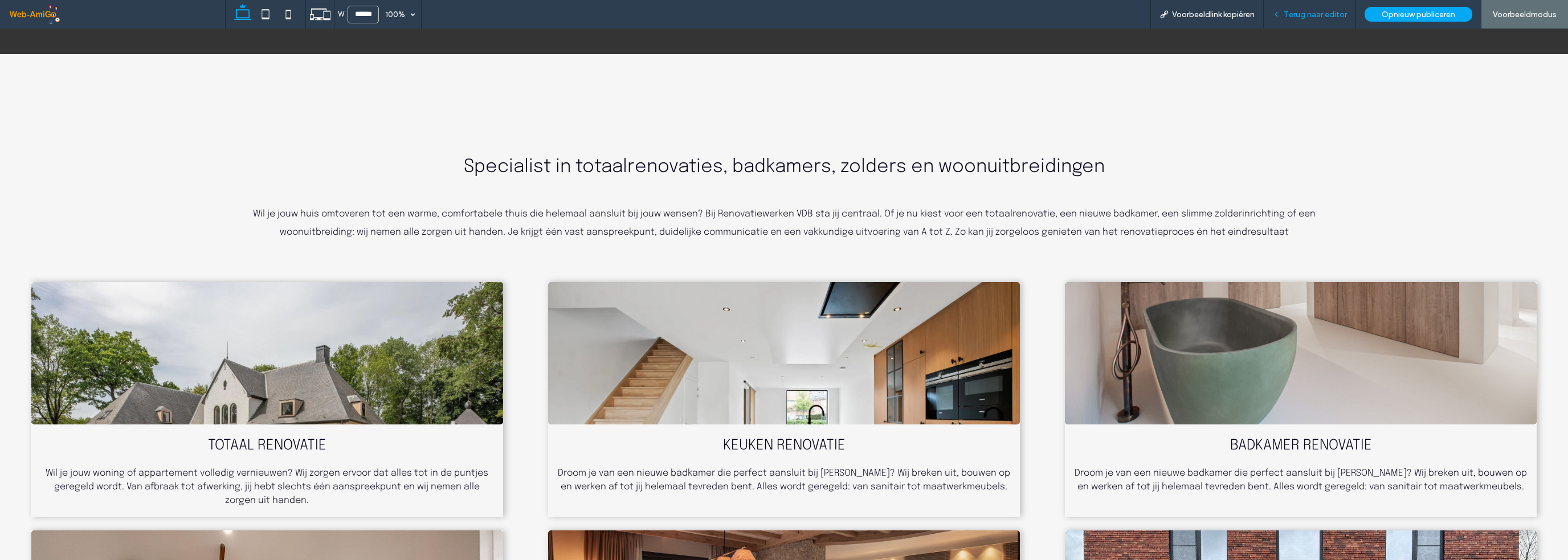
click at [1297, 18] on span "Terug naar editor" at bounding box center [1315, 15] width 63 height 10
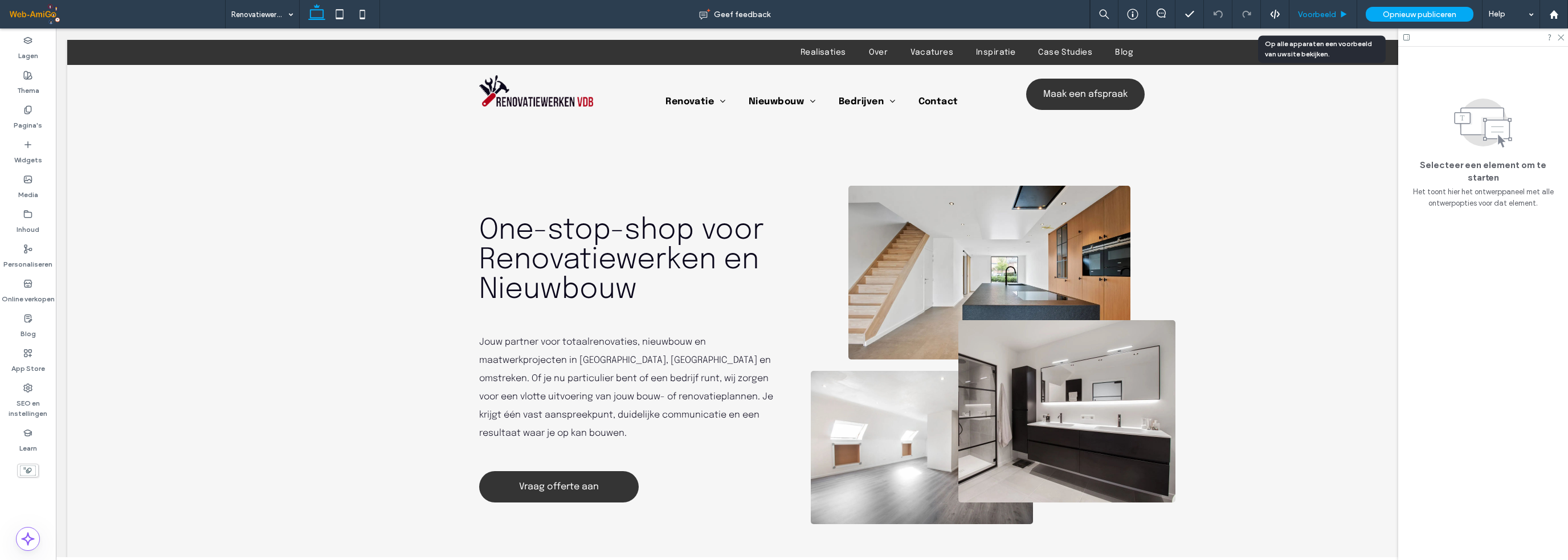
click at [1313, 13] on span "Voorbeeld" at bounding box center [1317, 15] width 38 height 10
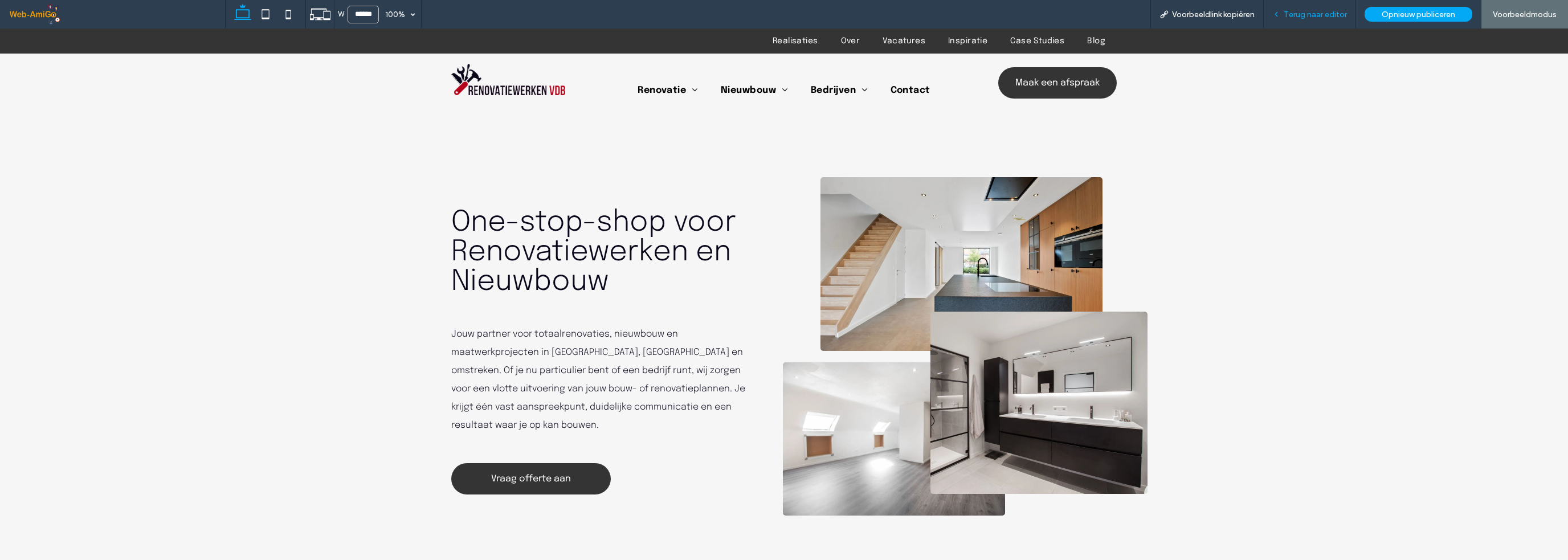
click at [1305, 11] on span "Terug naar editor" at bounding box center [1315, 15] width 63 height 10
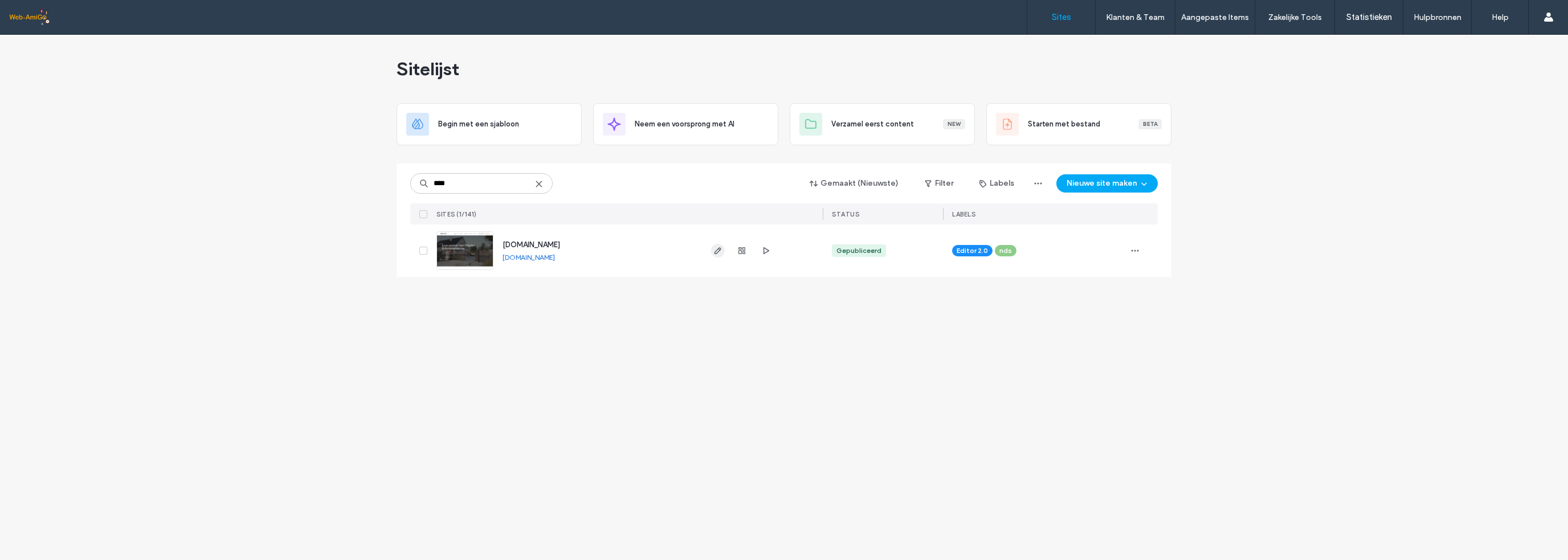
type input "****"
click at [722, 250] on span "button" at bounding box center [718, 250] width 13 height 13
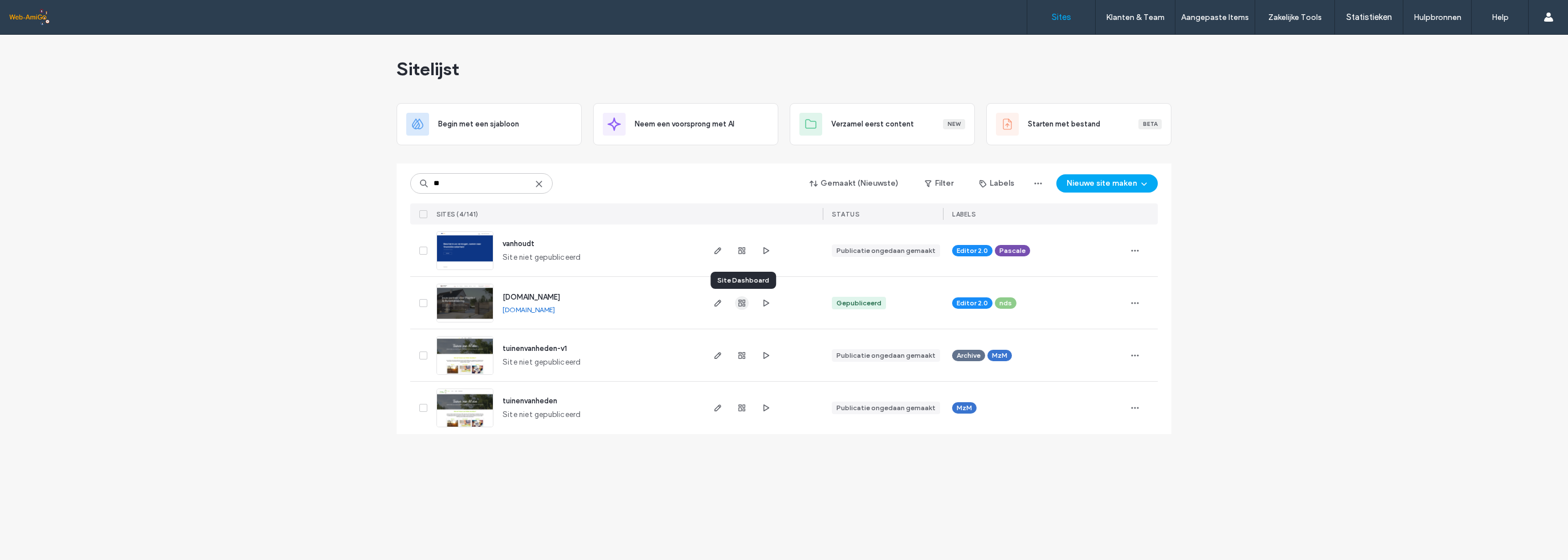
type input "**"
click at [740, 302] on use "button" at bounding box center [742, 303] width 7 height 7
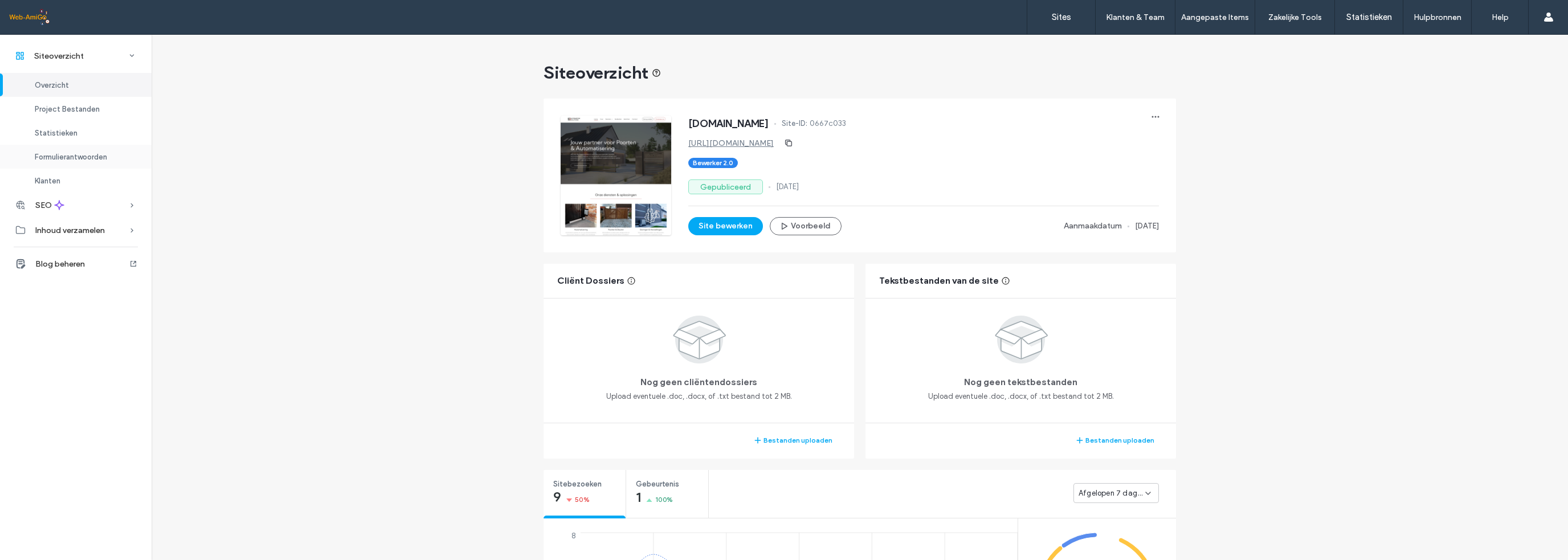
click at [85, 150] on div "Formulierantwoorden" at bounding box center [76, 156] width 151 height 24
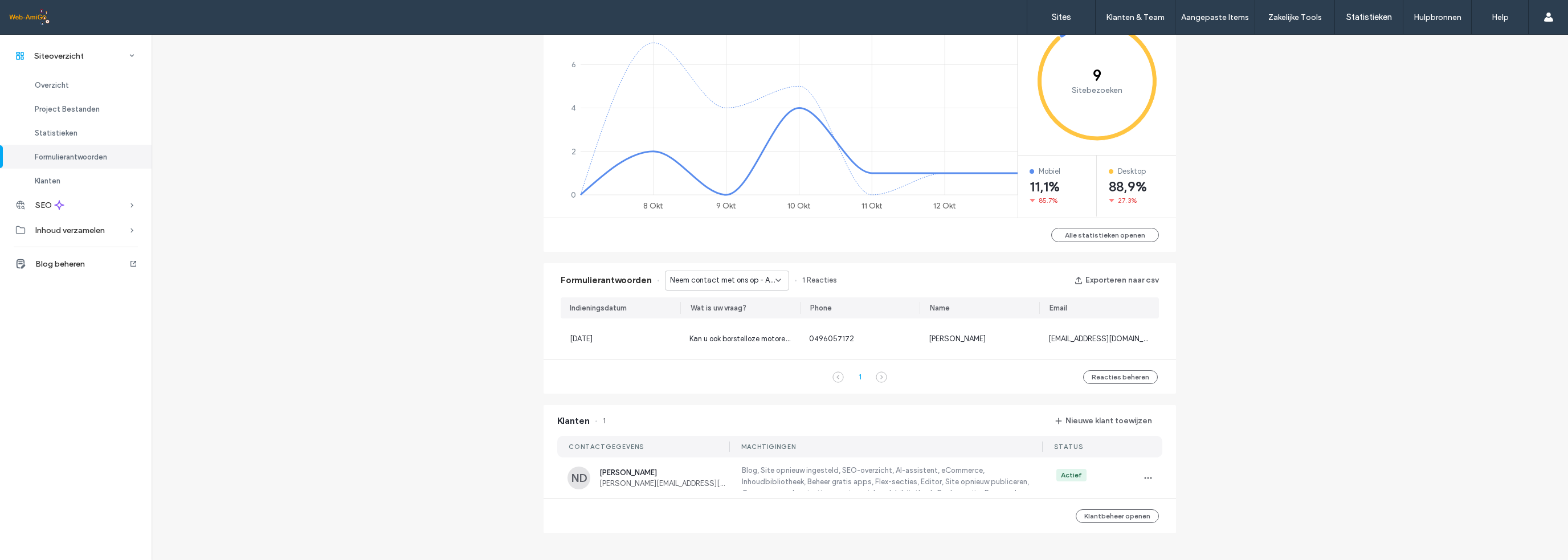
scroll to position [520, 0]
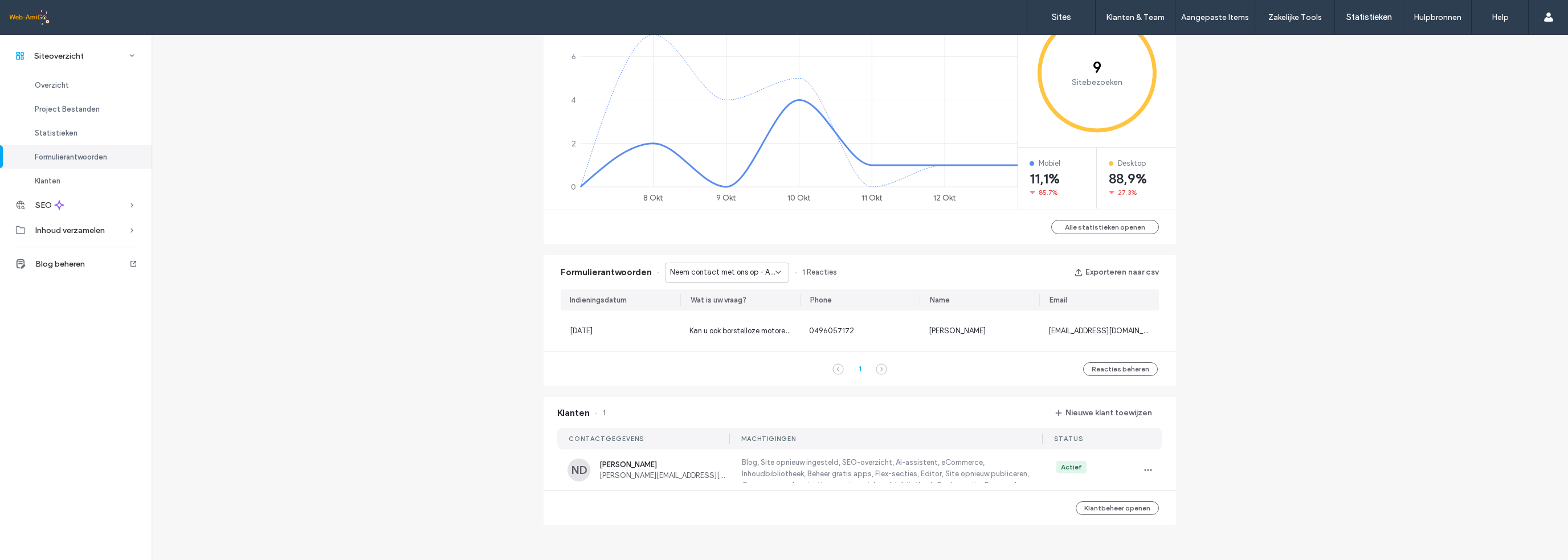
click at [746, 271] on span "Neem contact met ons op - Automatisering pagina" at bounding box center [722, 273] width 106 height 12
click at [744, 315] on span "Neem contact met ons op - Offerte aanvragen pagina" at bounding box center [721, 312] width 109 height 12
click at [740, 265] on span "Neem contact met ons op - Offerte aanvragen pagina" at bounding box center [722, 271] width 106 height 12
click at [727, 285] on span "Neem contact met ons op - Automatisering pagina" at bounding box center [721, 287] width 109 height 12
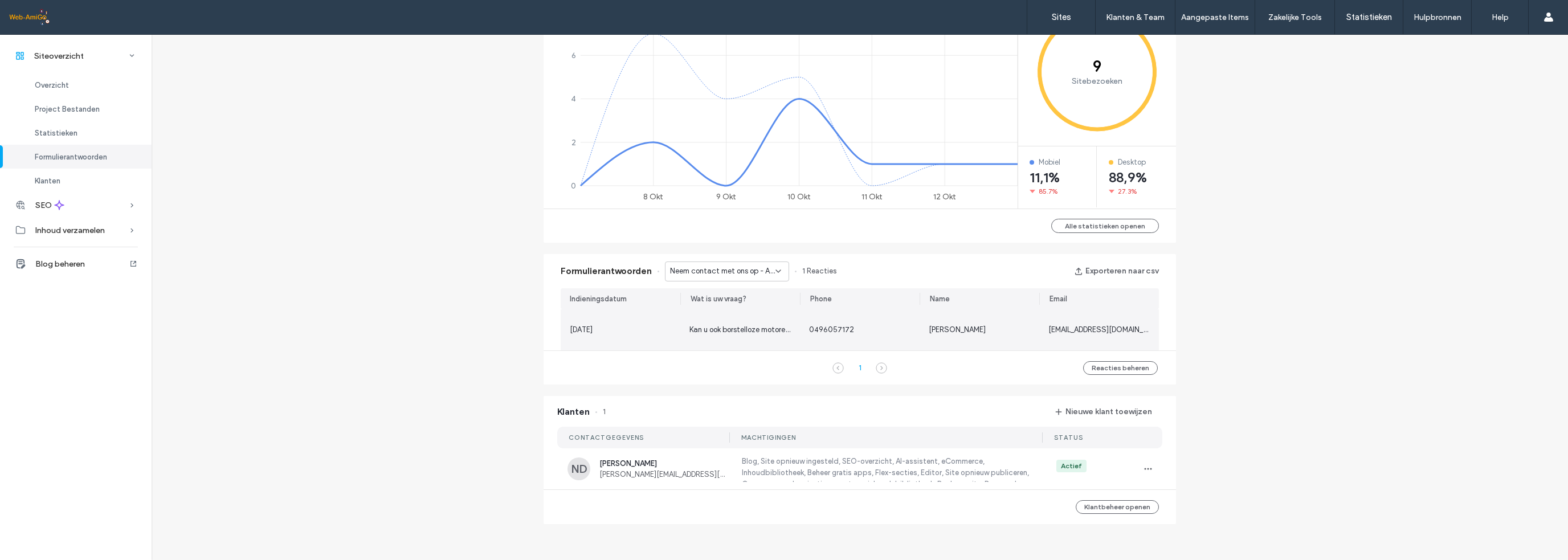
scroll to position [520, 0]
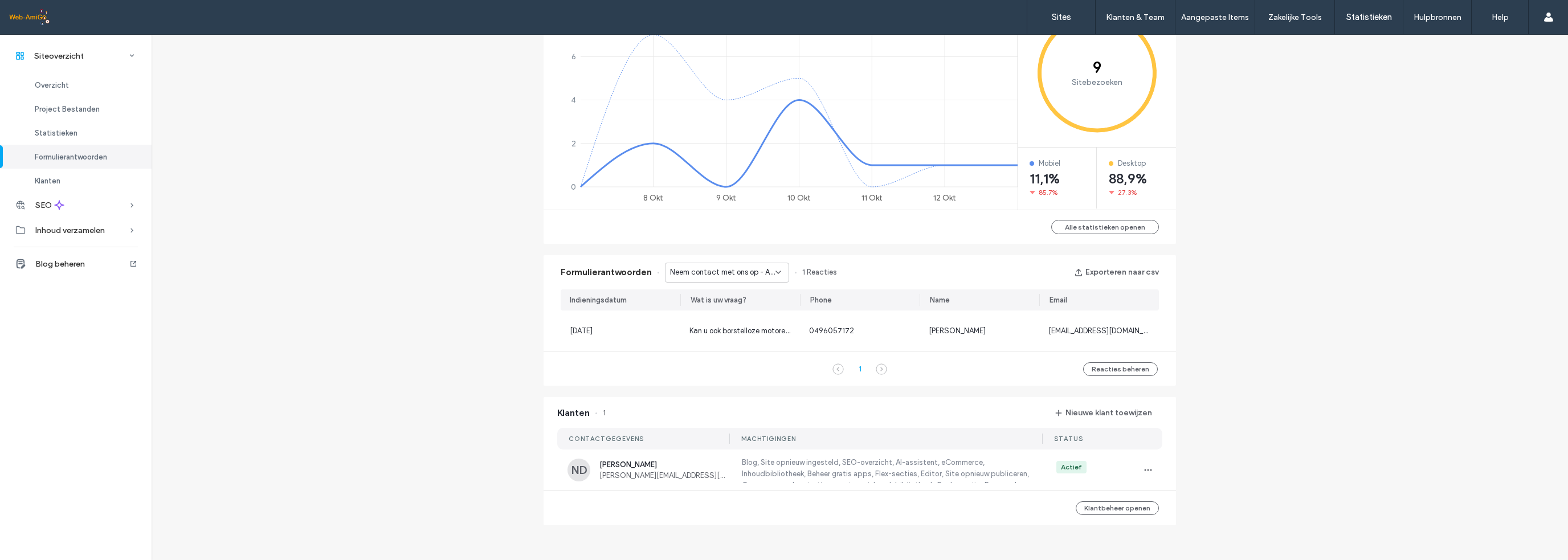
click at [1255, 389] on div "Siteoverzicht www.nhautomation.be Site-ID: 0667c033 https://www.nhautomation.be…" at bounding box center [859, 22] width 1417 height 1016
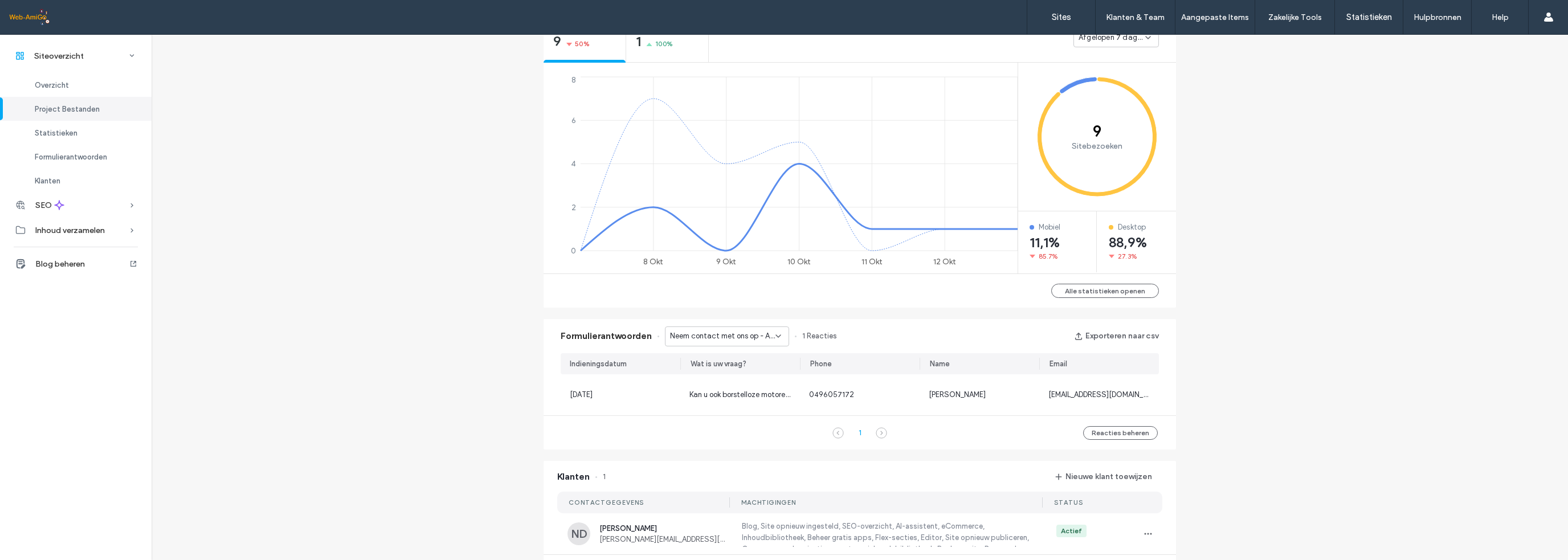
scroll to position [342, 0]
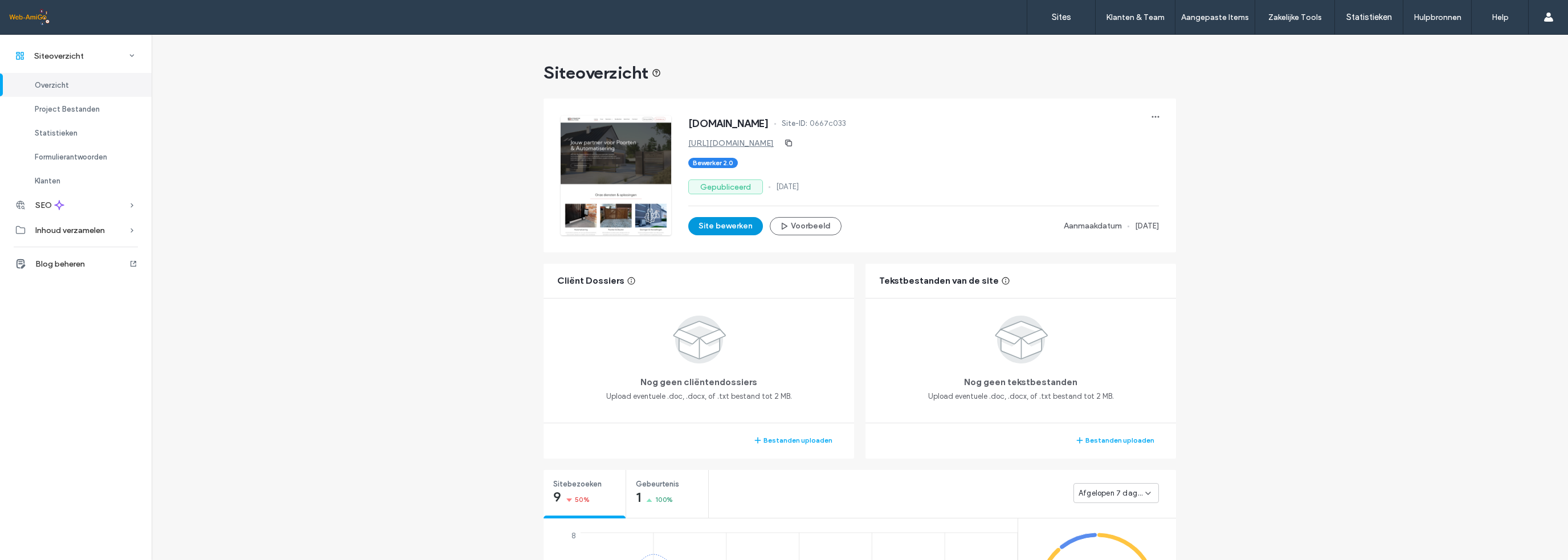
click at [713, 230] on button "Site bewerken" at bounding box center [725, 226] width 75 height 18
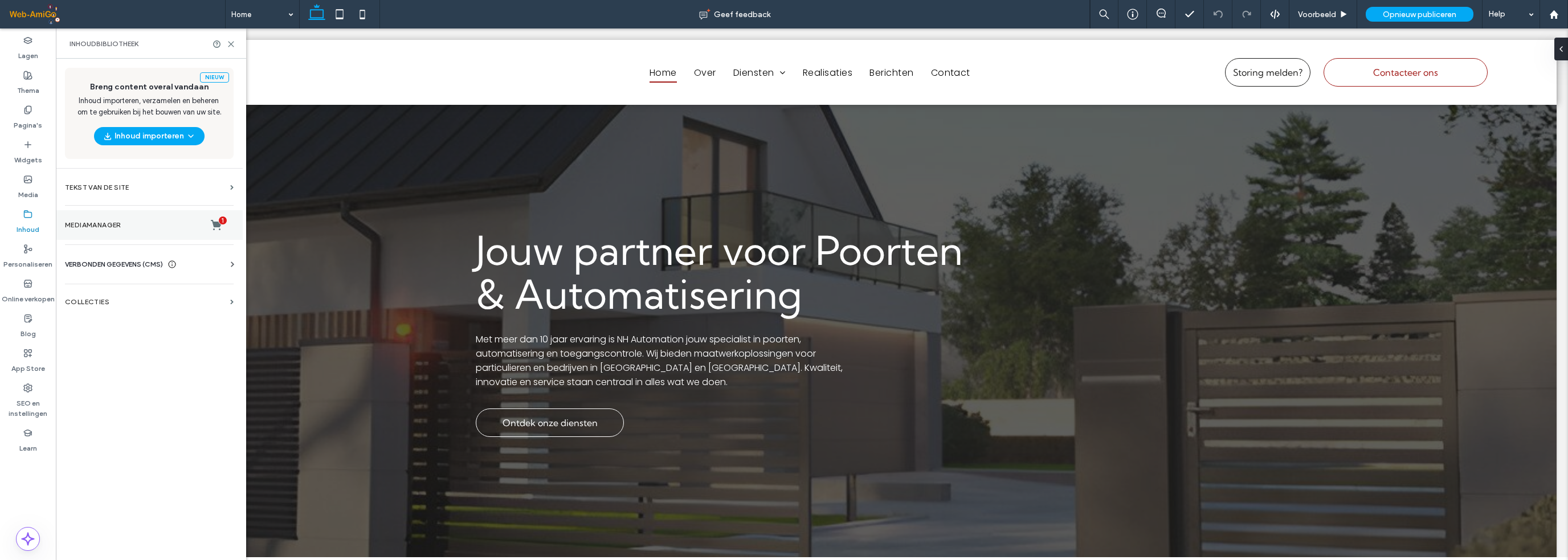
click at [127, 220] on label "Mediamanager 1" at bounding box center [149, 225] width 169 height 12
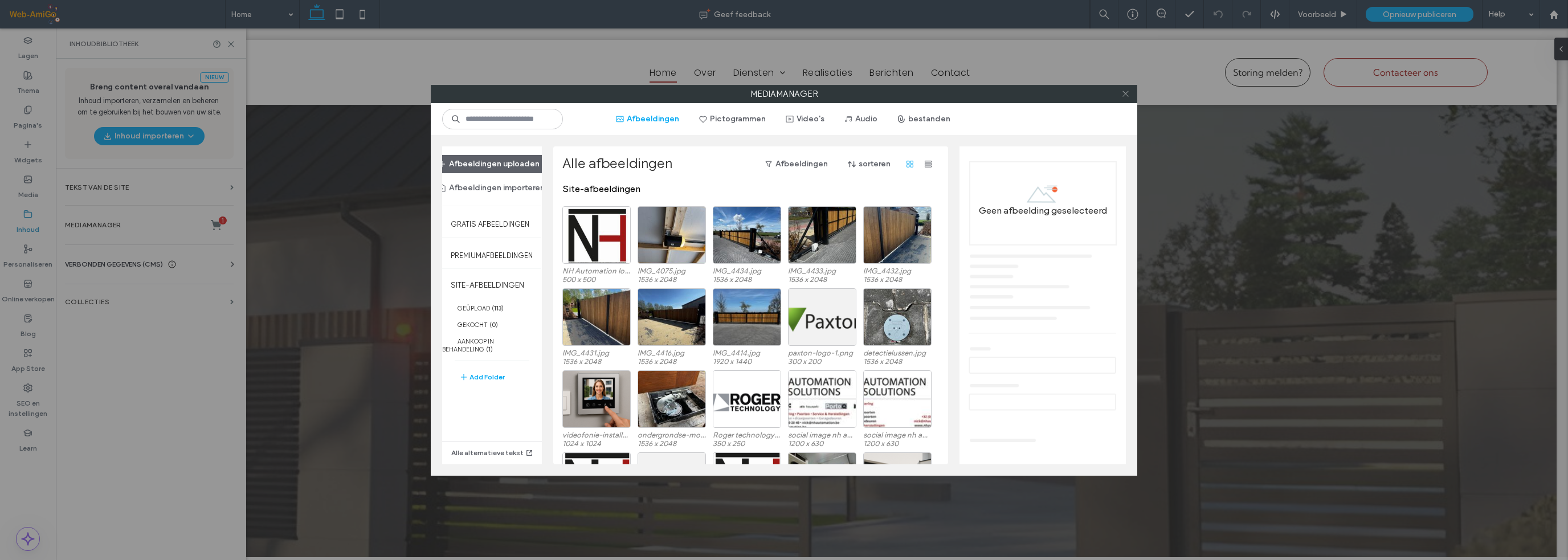
click at [1126, 93] on icon at bounding box center [1125, 94] width 8 height 8
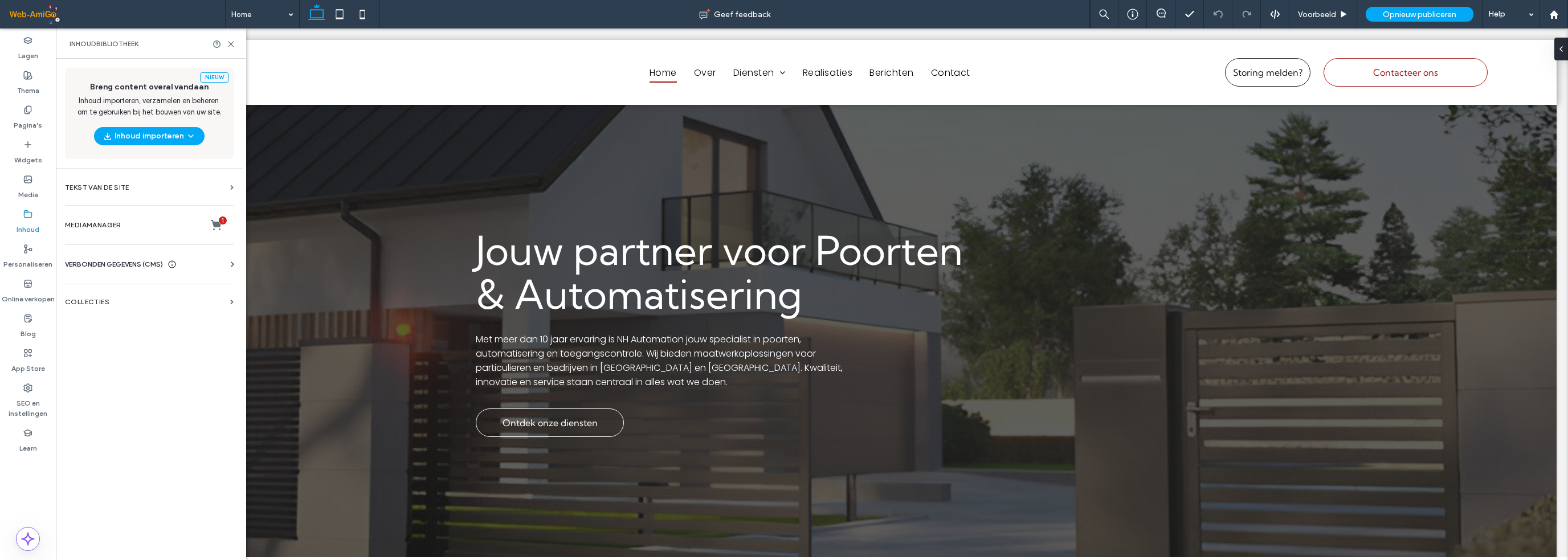
click at [116, 263] on span "VERBONDEN GEGEVENS (CMS)" at bounding box center [114, 265] width 98 height 12
click at [115, 294] on label "Bedrijfsinfo" at bounding box center [151, 293] width 155 height 8
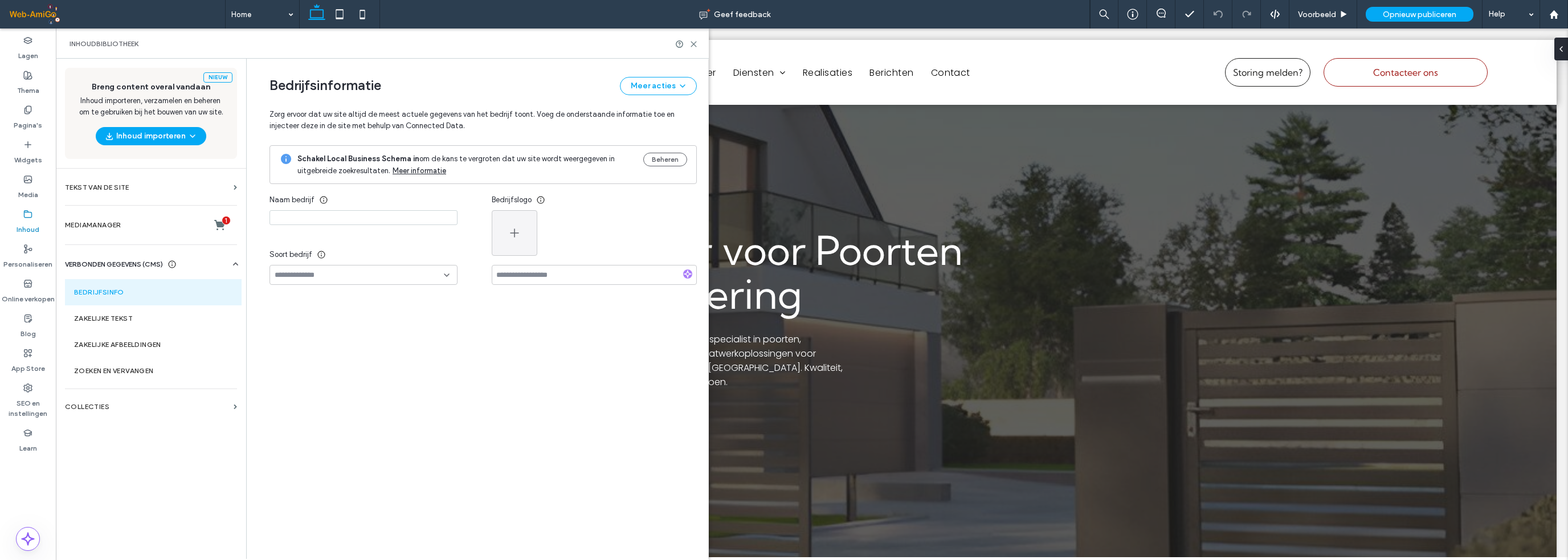
type input "**********"
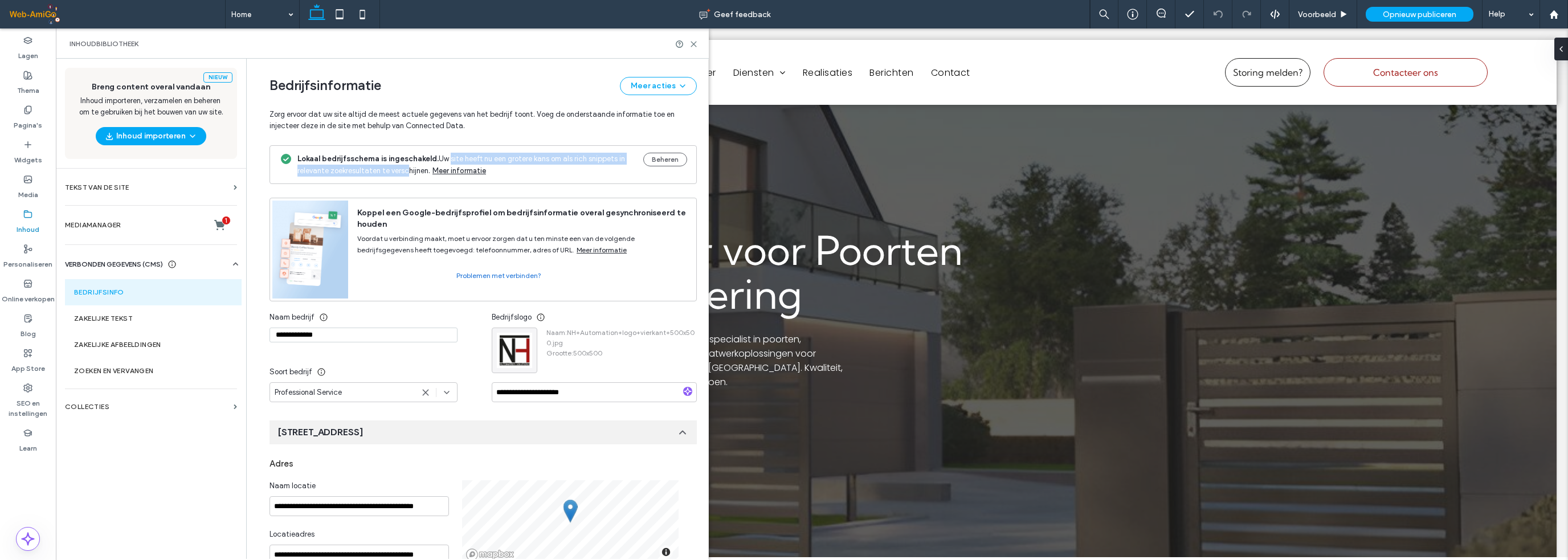
drag, startPoint x: 438, startPoint y: 158, endPoint x: 400, endPoint y: 176, distance: 42.0
click at [399, 176] on div "Lokaal bedrijfsschema is ingeschakeld. Uw site heeft nu een grotere kans om als…" at bounding box center [483, 165] width 428 height 39
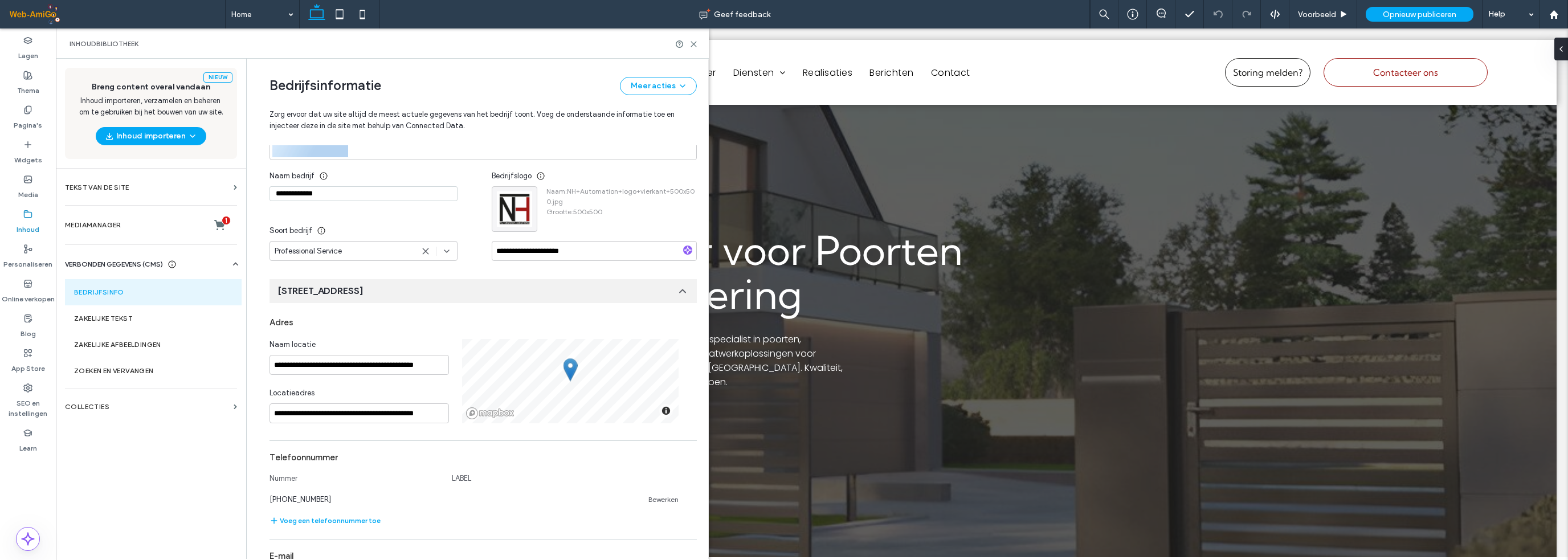
scroll to position [171, 0]
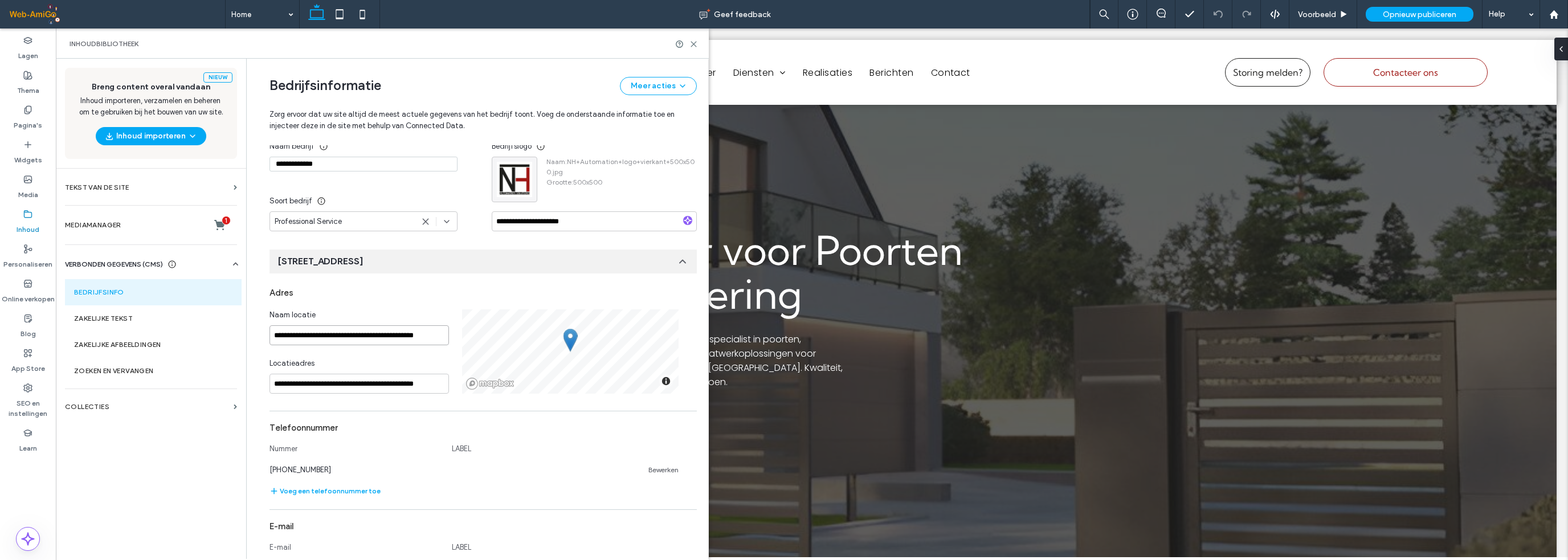
click at [301, 334] on input "**********" at bounding box center [359, 335] width 180 height 20
type input "******"
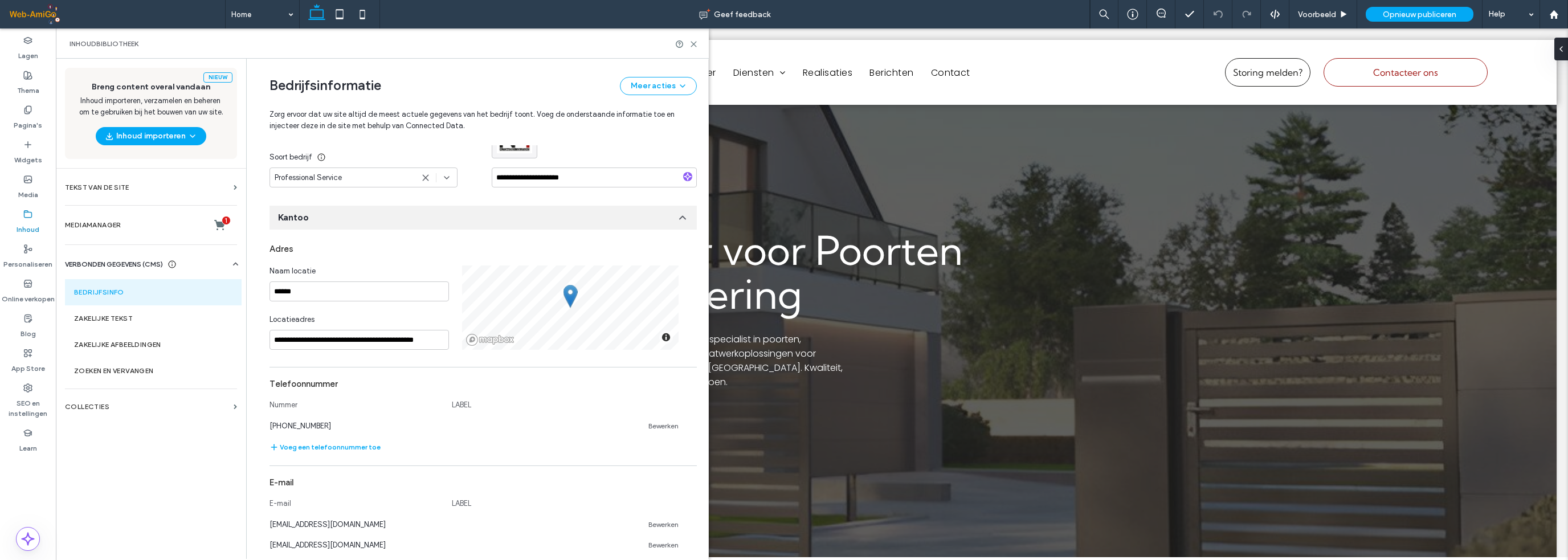
scroll to position [216, 0]
click at [334, 290] on input "******" at bounding box center [359, 291] width 180 height 20
type input "*******"
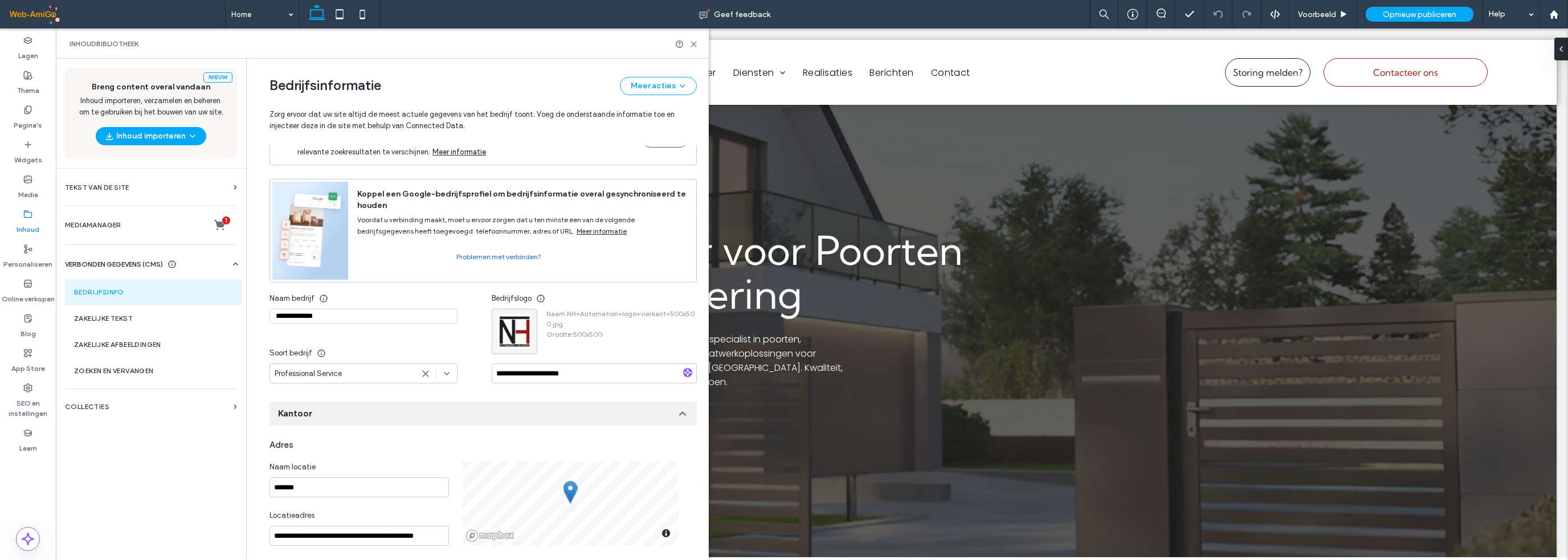
scroll to position [0, 0]
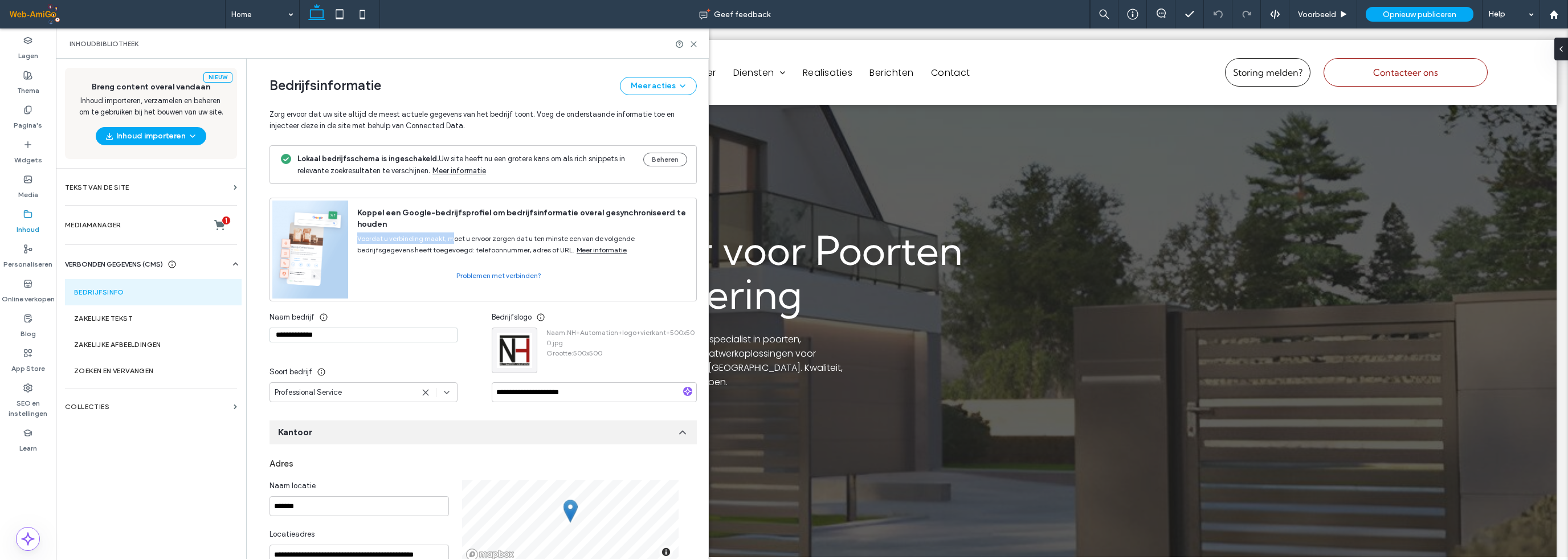
drag, startPoint x: 357, startPoint y: 239, endPoint x: 445, endPoint y: 241, distance: 88.0
click at [445, 241] on span "Voordat u verbinding maakt, moet u ervoor zorgen dat u ten minste een van de vo…" at bounding box center [496, 244] width 278 height 20
click at [462, 240] on span "Voordat u verbinding maakt, moet u ervoor zorgen dat u ten minste een van de vo…" at bounding box center [496, 244] width 278 height 20
drag, startPoint x: 466, startPoint y: 236, endPoint x: 630, endPoint y: 236, distance: 164.0
click at [630, 236] on span "Voordat u verbinding maakt, moet u ervoor zorgen dat u ten minste een van de vo…" at bounding box center [496, 244] width 278 height 20
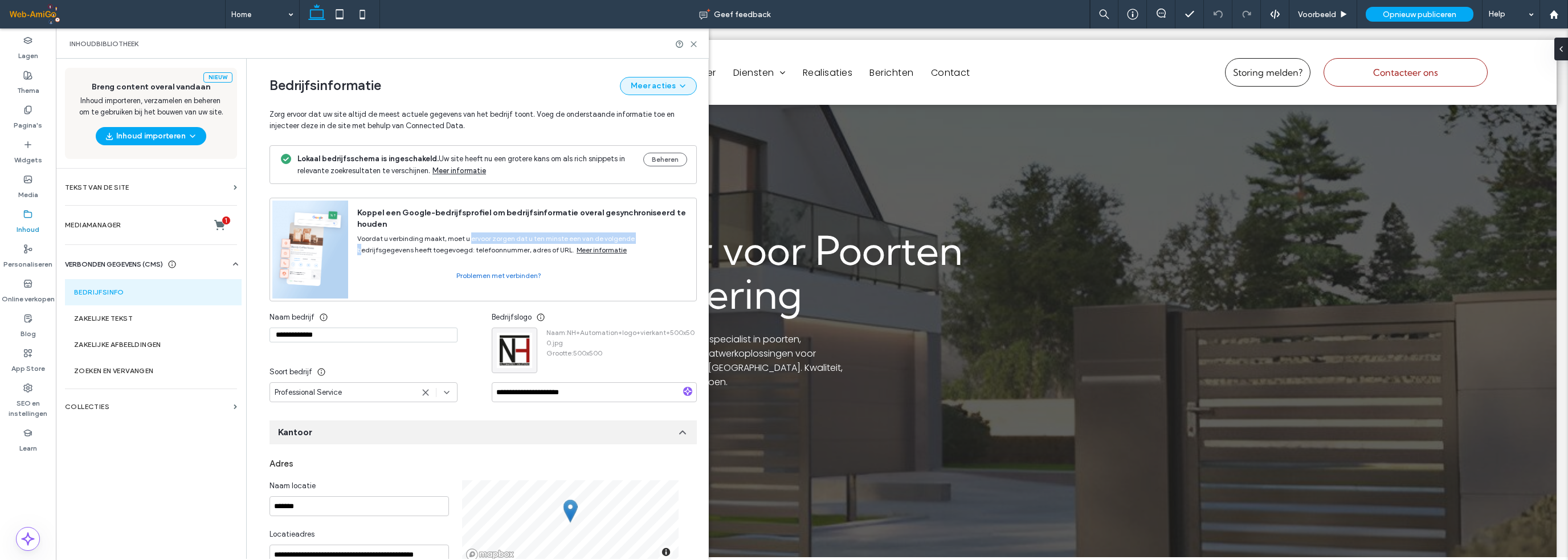
click at [659, 86] on button "Meer acties" at bounding box center [658, 86] width 77 height 18
click at [649, 137] on span "Bedrijfsinformatie publiceren" at bounding box center [634, 137] width 98 height 12
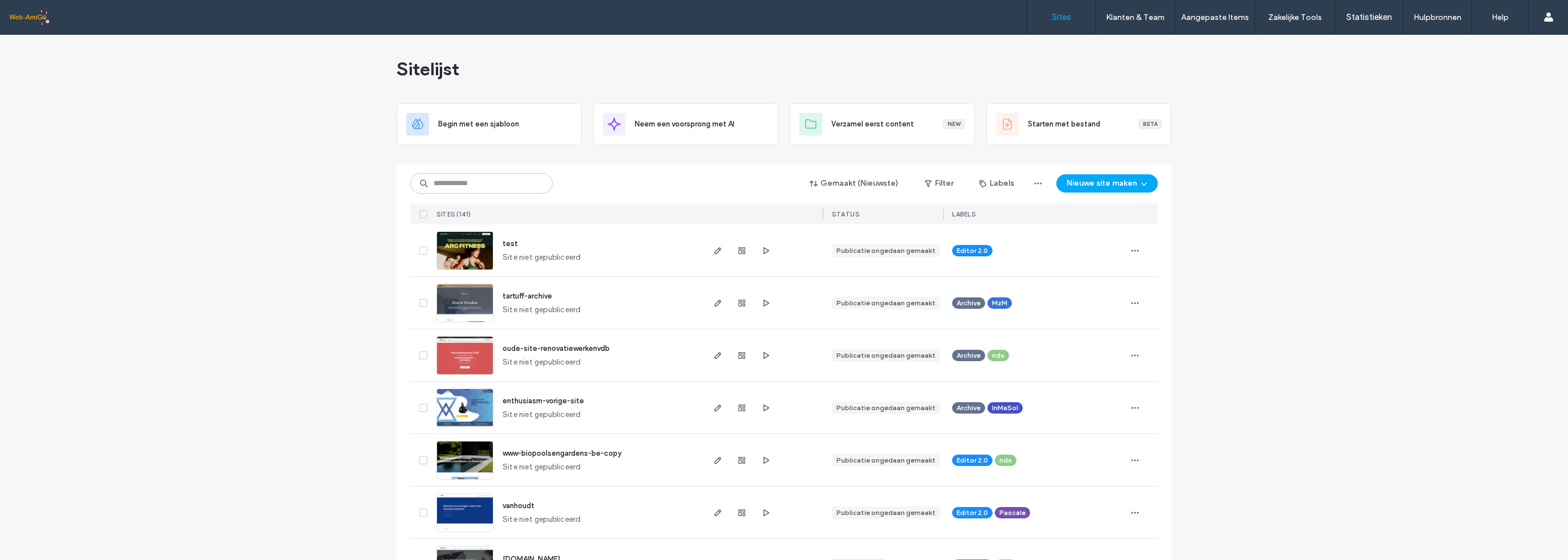
click at [500, 186] on input at bounding box center [481, 183] width 142 height 21
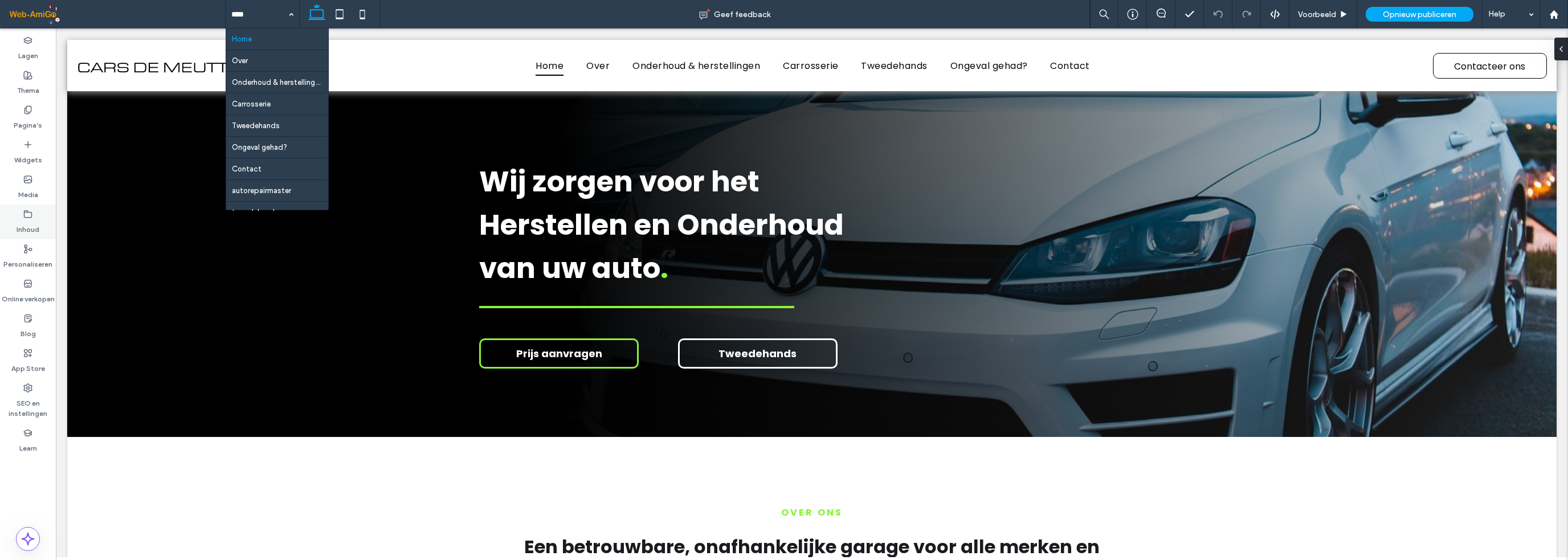
click at [35, 211] on div "Inhoud" at bounding box center [27, 222] width 56 height 35
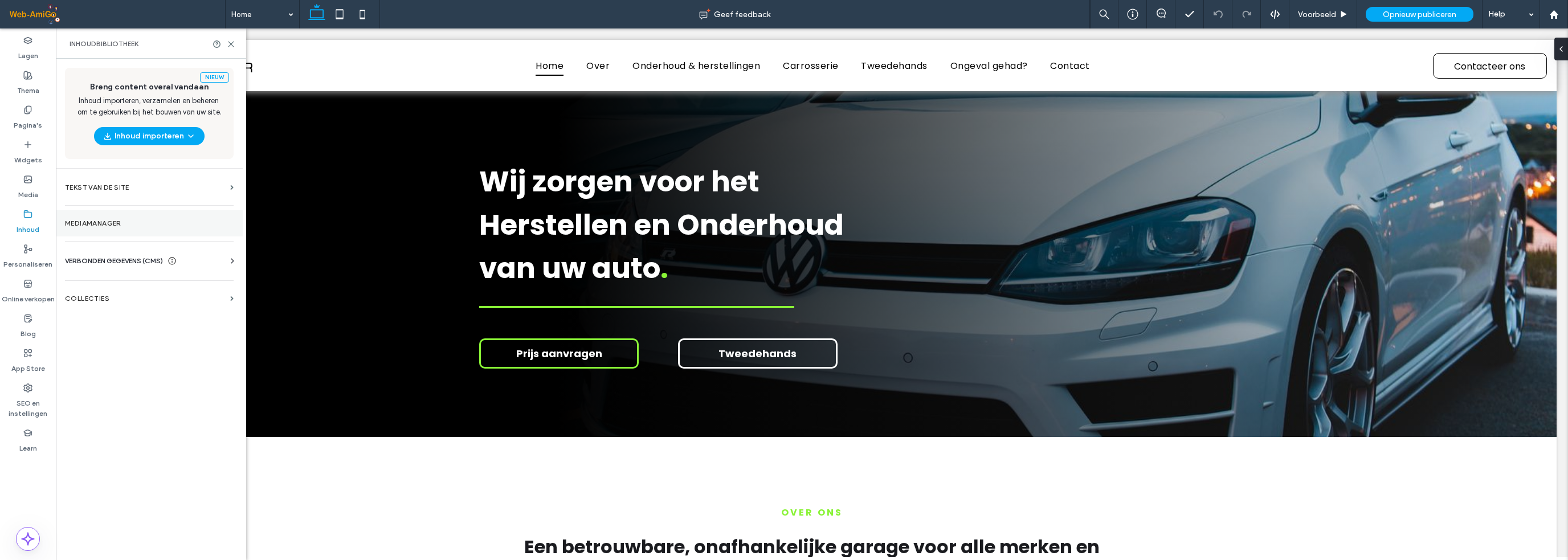
click at [128, 225] on label "Mediamanager" at bounding box center [149, 224] width 169 height 8
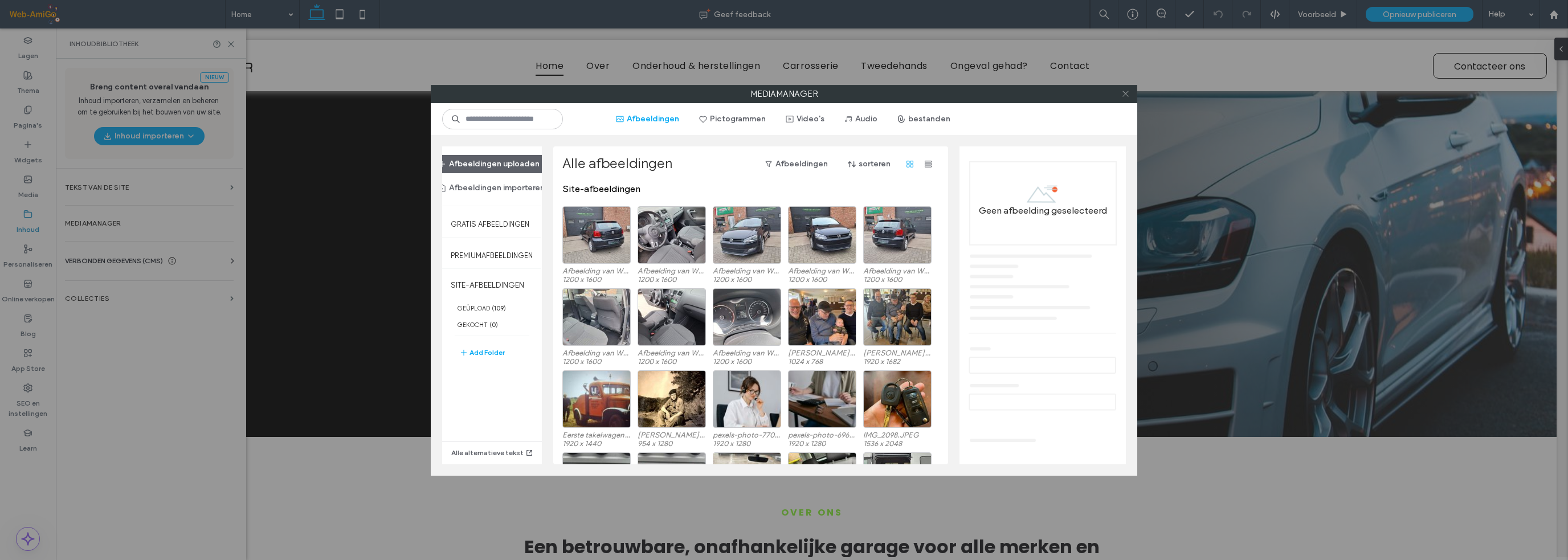
click at [1123, 90] on icon at bounding box center [1125, 94] width 8 height 8
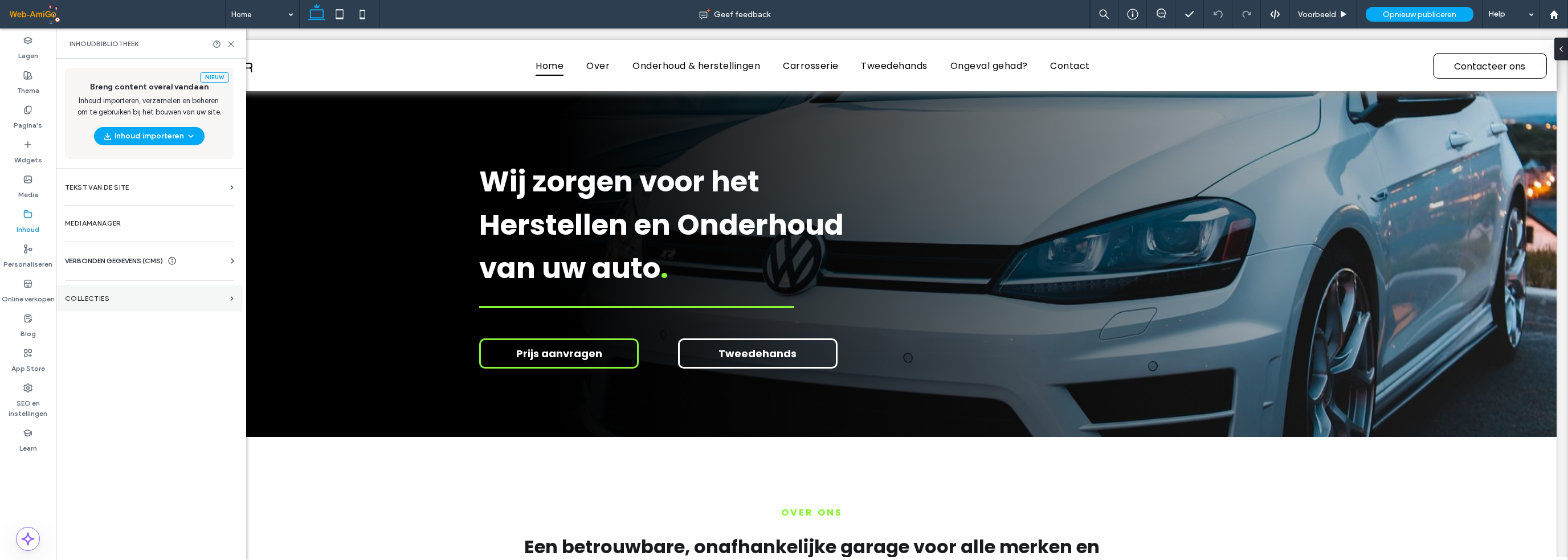
click at [114, 291] on section "COLLECTIES" at bounding box center [149, 299] width 187 height 27
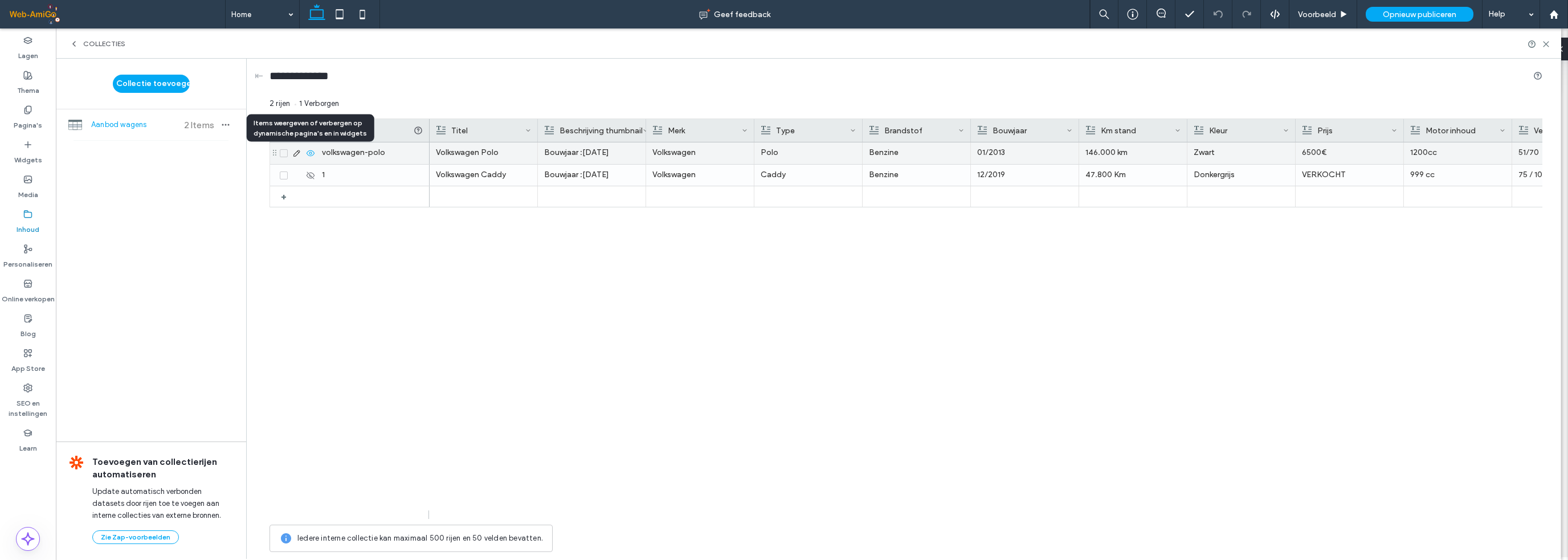
click at [309, 150] on icon at bounding box center [310, 153] width 9 height 9
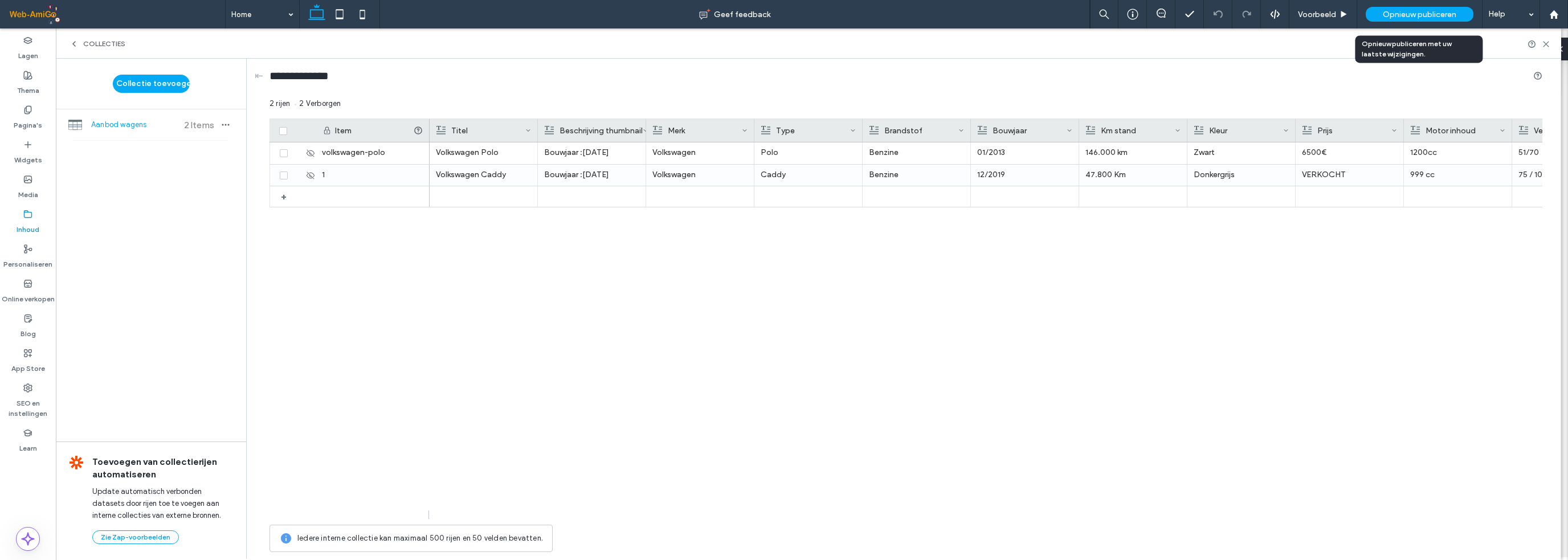
click at [1436, 10] on span "Opnieuw publiceren" at bounding box center [1419, 15] width 73 height 10
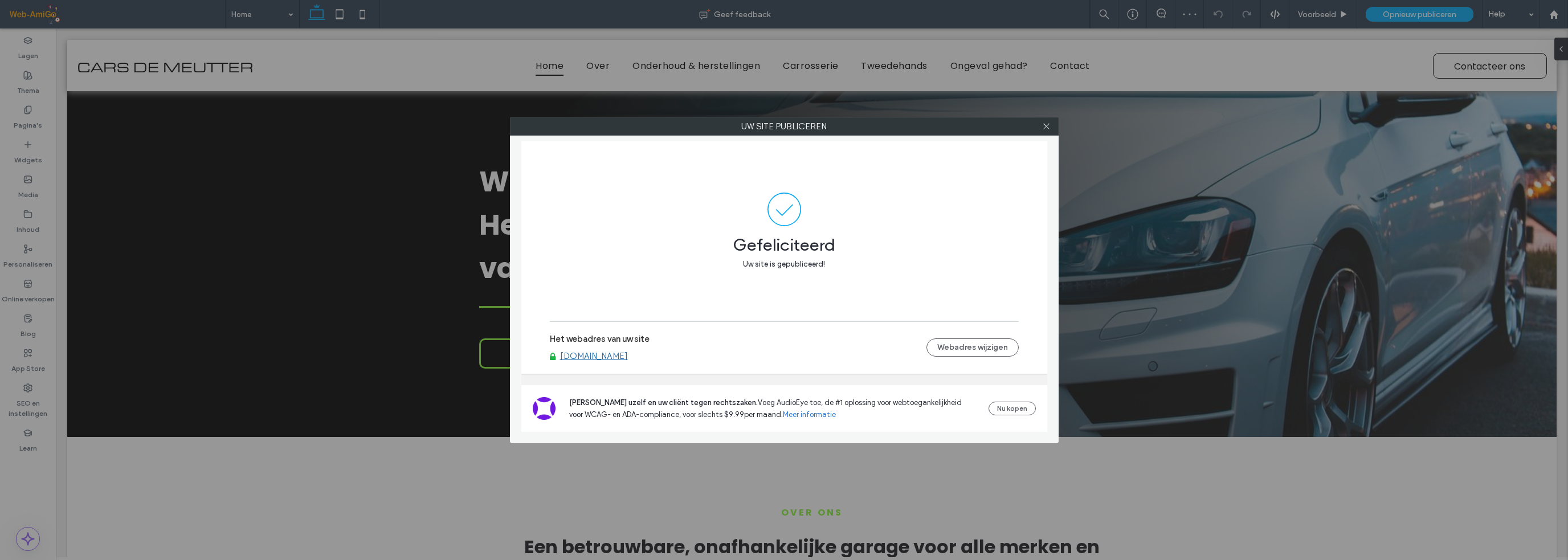
click at [1041, 127] on div at bounding box center [1046, 126] width 17 height 17
click at [1055, 122] on label "Uw site publiceren" at bounding box center [784, 126] width 547 height 17
click at [1046, 126] on use at bounding box center [1046, 126] width 6 height 6
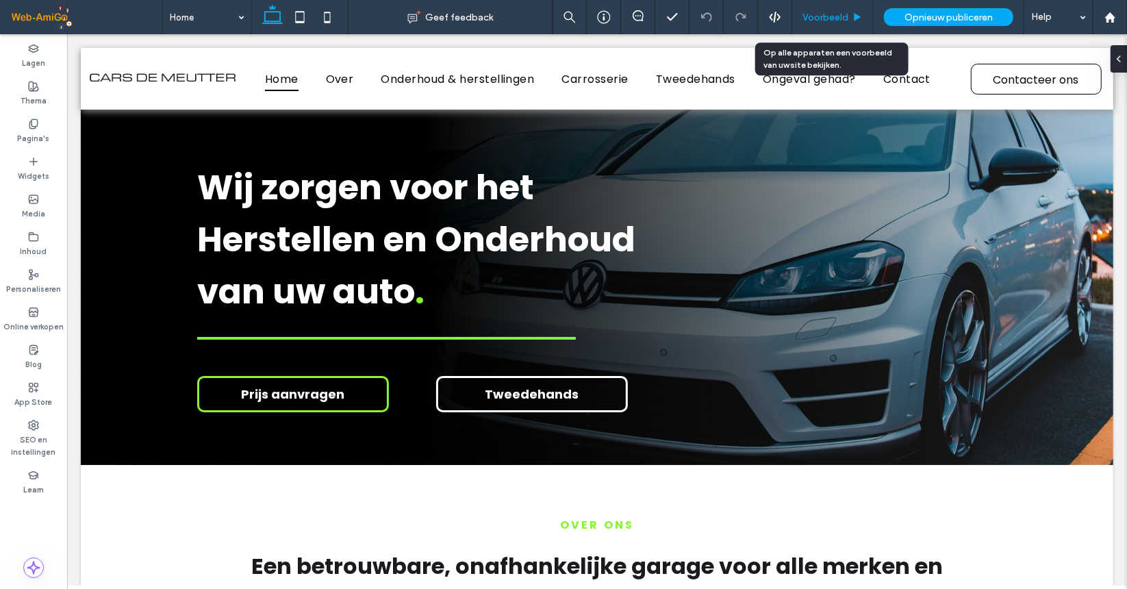
click at [837, 16] on span "Voorbeeld" at bounding box center [826, 18] width 46 height 12
